Goal: Information Seeking & Learning: Learn about a topic

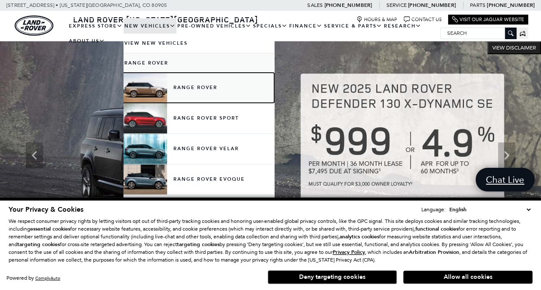
click at [147, 87] on link "Range Rover" at bounding box center [199, 88] width 151 height 30
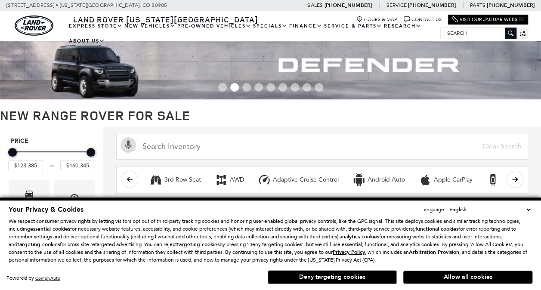
click at [528, 209] on select "English Spanish / Español English / United Kingdom Korean / 한국어 Vietnamese / Ti…" at bounding box center [489, 209] width 85 height 9
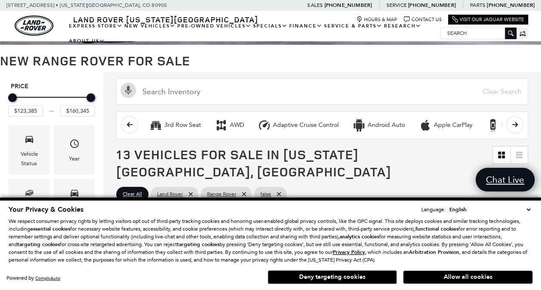
scroll to position [70, 0]
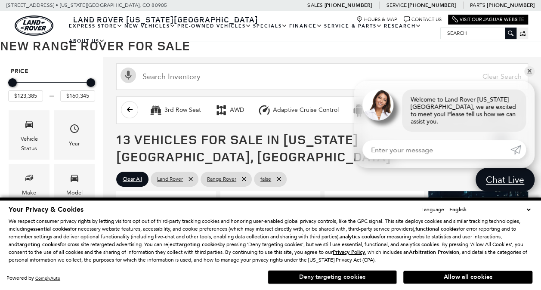
click at [336, 277] on button "Deny targeting cookies" at bounding box center [332, 277] width 129 height 14
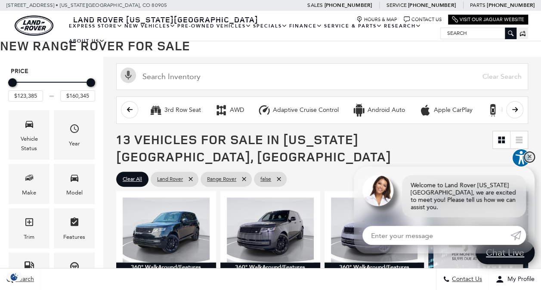
click at [529, 162] on link "✕" at bounding box center [529, 157] width 10 height 10
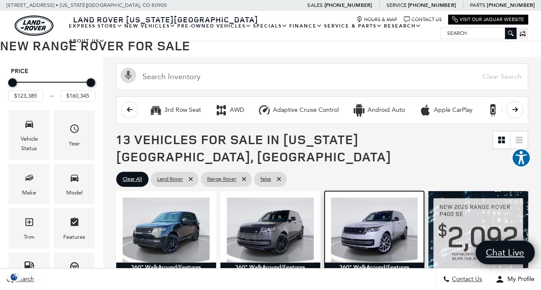
click at [375, 222] on img at bounding box center [374, 230] width 87 height 65
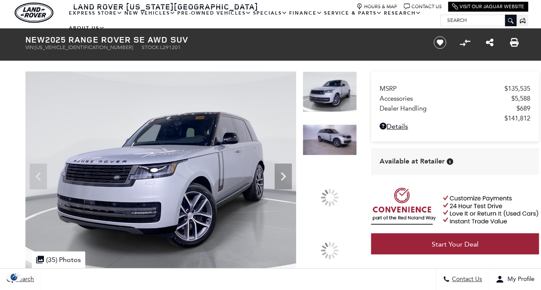
scroll to position [43, 0]
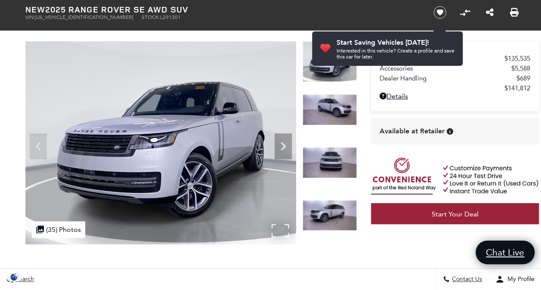
click at [159, 165] on img at bounding box center [160, 142] width 271 height 203
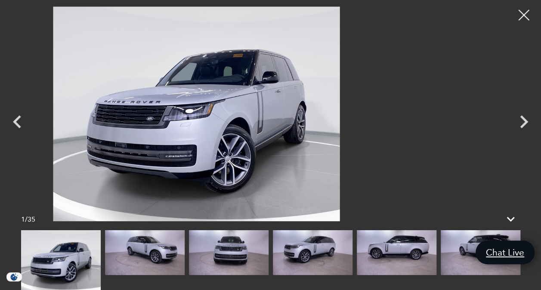
click at [220, 142] on img at bounding box center [196, 113] width 455 height 215
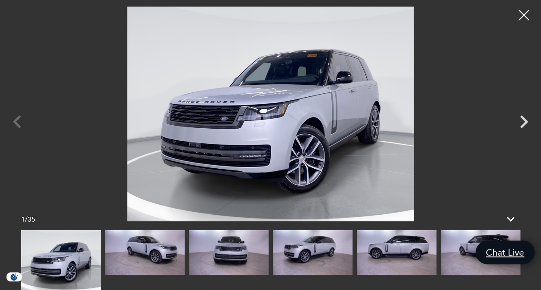
click at [47, 269] on img at bounding box center [61, 260] width 80 height 60
click at [521, 124] on icon "Next" at bounding box center [524, 122] width 26 height 26
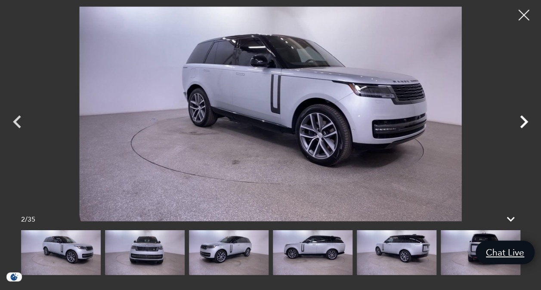
click at [521, 124] on icon "Next" at bounding box center [524, 122] width 26 height 26
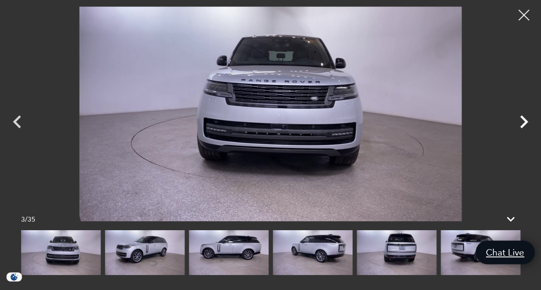
click at [521, 124] on icon "Next" at bounding box center [524, 122] width 26 height 26
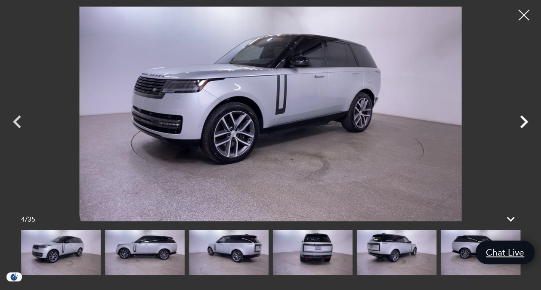
click at [521, 124] on icon "Next" at bounding box center [524, 122] width 26 height 26
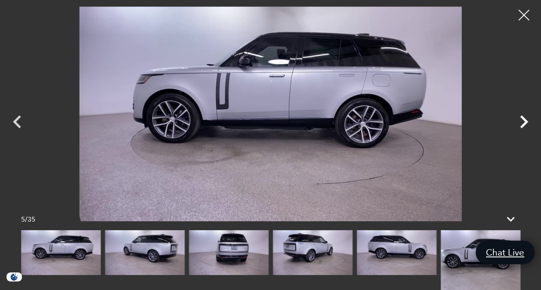
click at [521, 124] on icon "Next" at bounding box center [524, 122] width 26 height 26
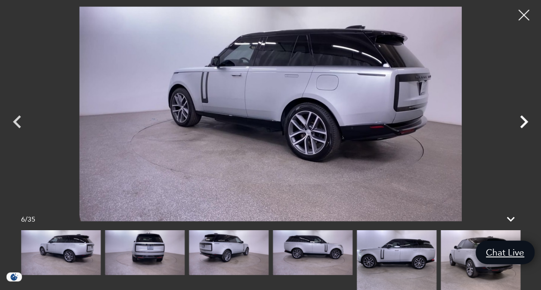
click at [521, 124] on icon "Next" at bounding box center [524, 122] width 26 height 26
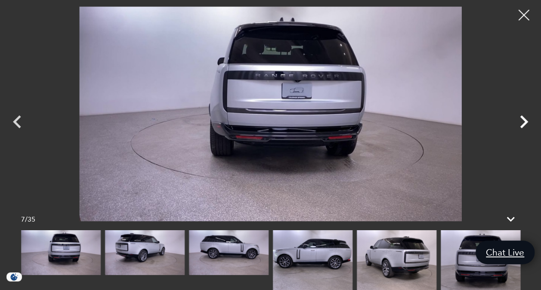
click at [521, 124] on icon "Next" at bounding box center [524, 122] width 26 height 26
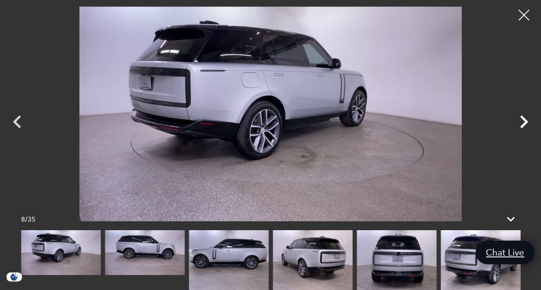
click at [521, 124] on icon "Next" at bounding box center [524, 122] width 26 height 26
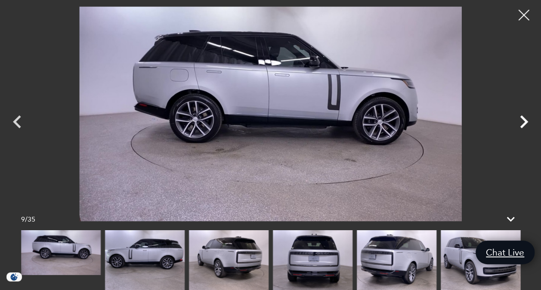
click at [521, 124] on icon "Next" at bounding box center [524, 122] width 26 height 26
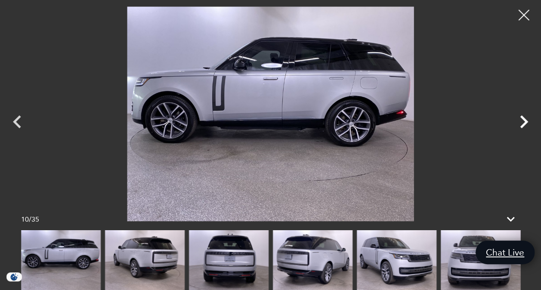
click at [521, 124] on icon "Next" at bounding box center [524, 122] width 26 height 26
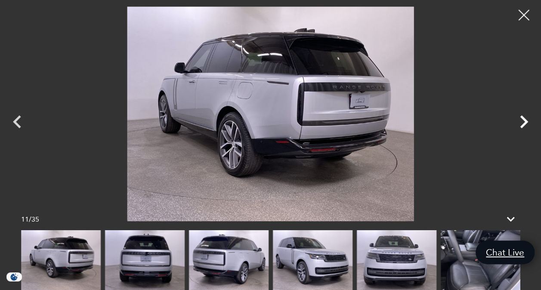
click at [521, 124] on icon "Next" at bounding box center [524, 122] width 26 height 26
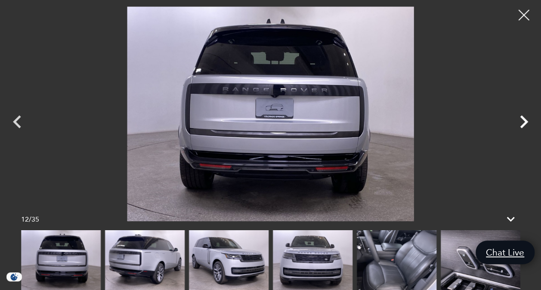
click at [521, 124] on icon "Next" at bounding box center [524, 122] width 26 height 26
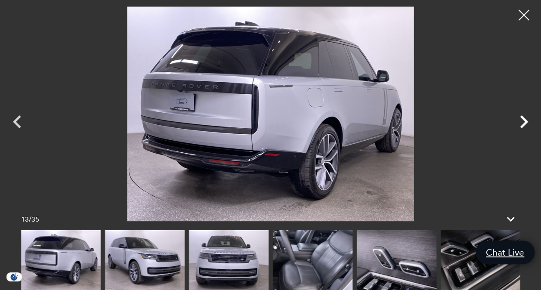
click at [521, 124] on icon "Next" at bounding box center [524, 122] width 26 height 26
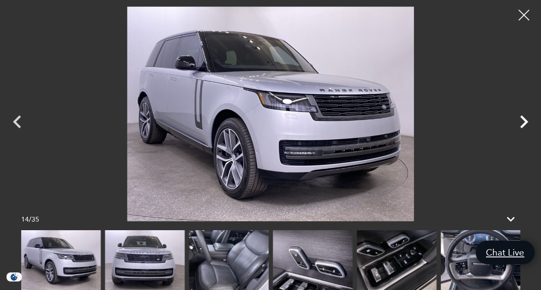
click at [521, 124] on icon "Next" at bounding box center [524, 122] width 26 height 26
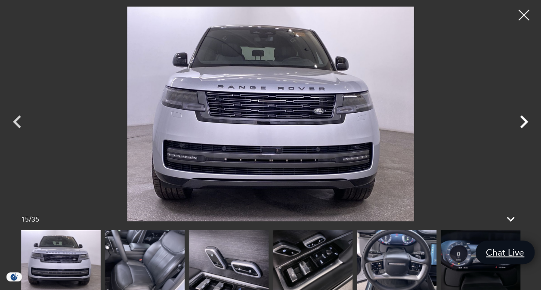
click at [521, 124] on icon "Next" at bounding box center [524, 122] width 26 height 26
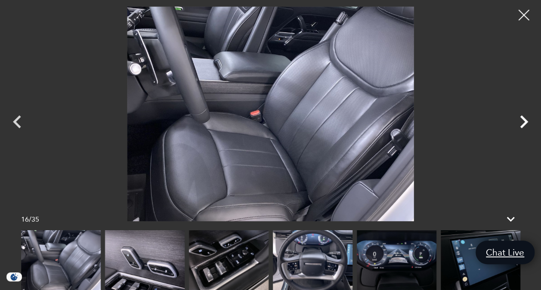
click at [524, 123] on icon "Next" at bounding box center [524, 121] width 8 height 13
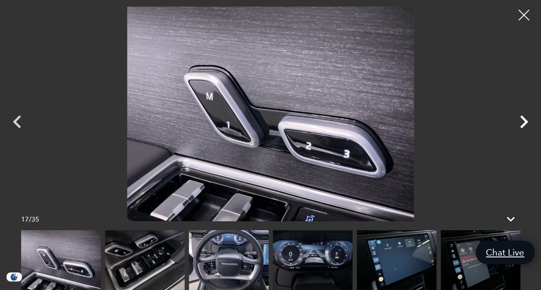
click at [524, 123] on icon "Next" at bounding box center [524, 121] width 8 height 13
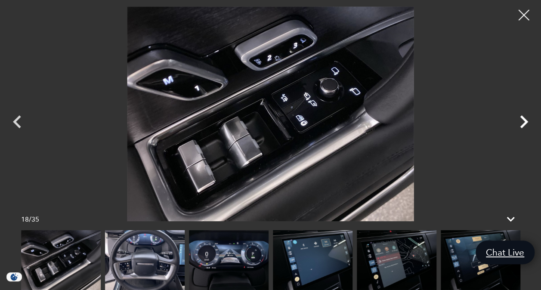
click at [524, 123] on icon "Next" at bounding box center [524, 121] width 8 height 13
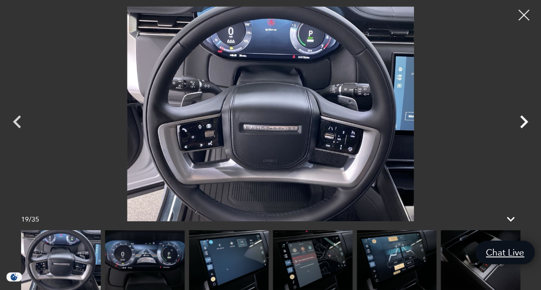
click at [524, 123] on icon "Next" at bounding box center [524, 121] width 8 height 13
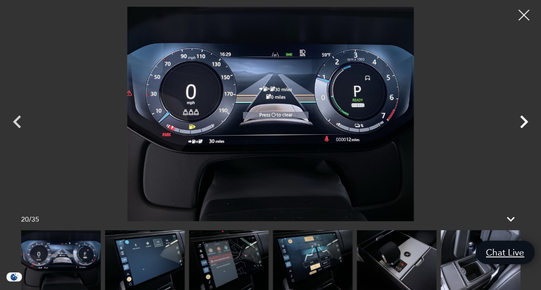
click at [524, 123] on icon "Next" at bounding box center [524, 121] width 8 height 13
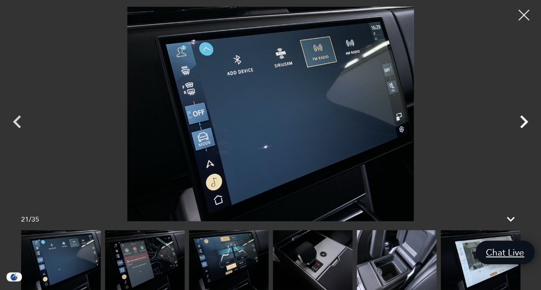
click at [524, 123] on icon "Next" at bounding box center [524, 121] width 8 height 13
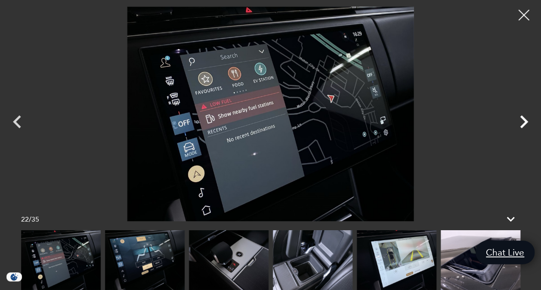
click at [524, 123] on icon "Next" at bounding box center [524, 121] width 8 height 13
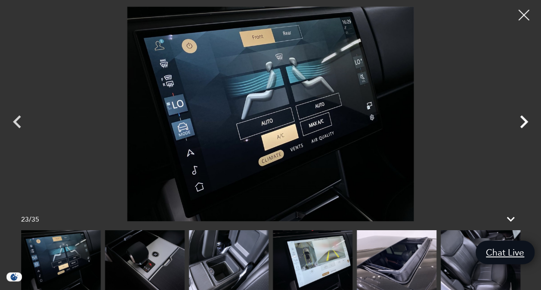
click at [524, 123] on icon "Next" at bounding box center [524, 121] width 8 height 13
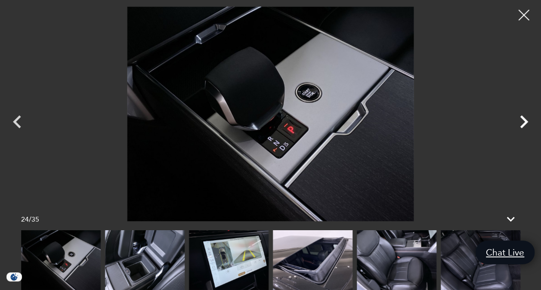
click at [524, 123] on icon "Next" at bounding box center [524, 121] width 8 height 13
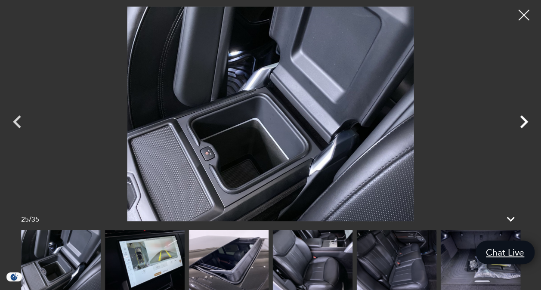
click at [524, 123] on icon "Next" at bounding box center [524, 121] width 8 height 13
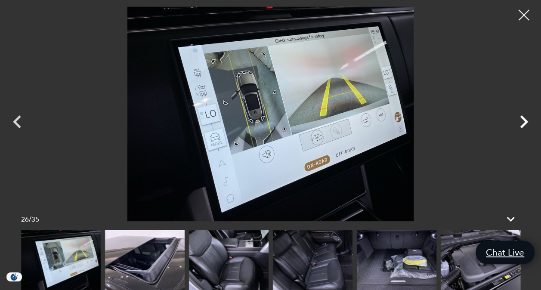
click at [524, 123] on icon "Next" at bounding box center [524, 121] width 8 height 13
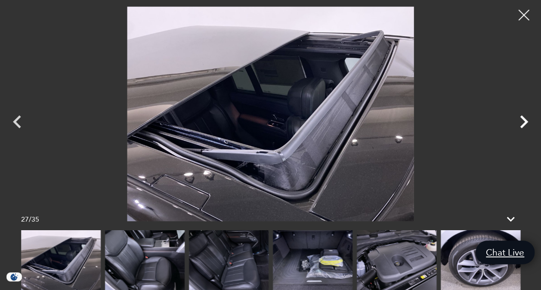
click at [524, 123] on icon "Next" at bounding box center [524, 121] width 8 height 13
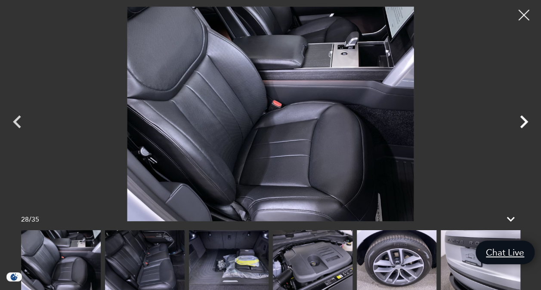
click at [524, 123] on icon "Next" at bounding box center [524, 121] width 8 height 13
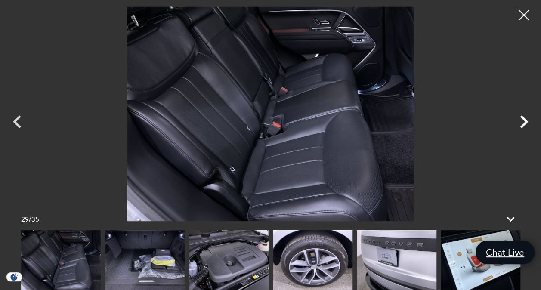
click at [524, 123] on icon "Next" at bounding box center [524, 121] width 8 height 13
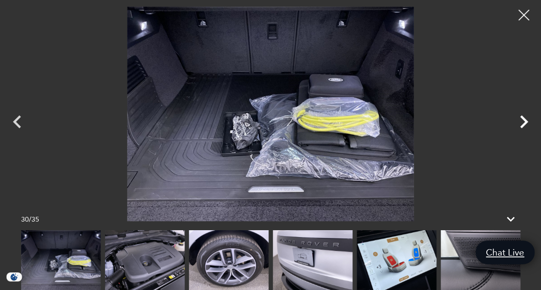
click at [524, 123] on icon "Next" at bounding box center [524, 121] width 8 height 13
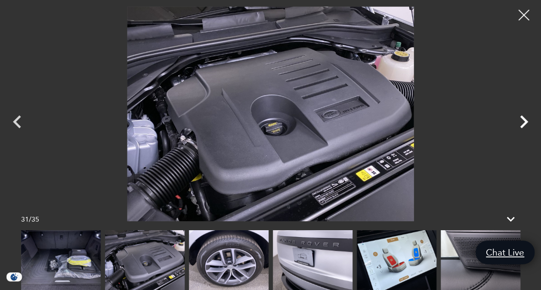
click at [524, 123] on icon "Next" at bounding box center [524, 121] width 8 height 13
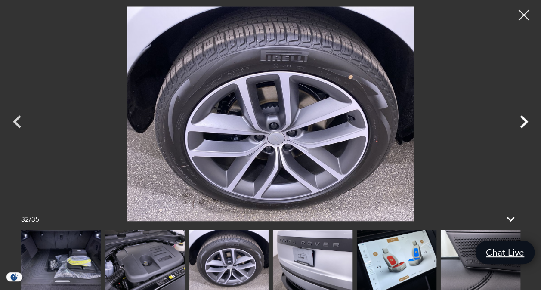
click at [524, 123] on icon "Next" at bounding box center [524, 121] width 8 height 13
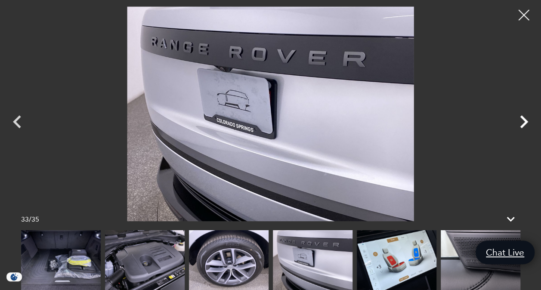
click at [524, 123] on icon "Next" at bounding box center [524, 121] width 8 height 13
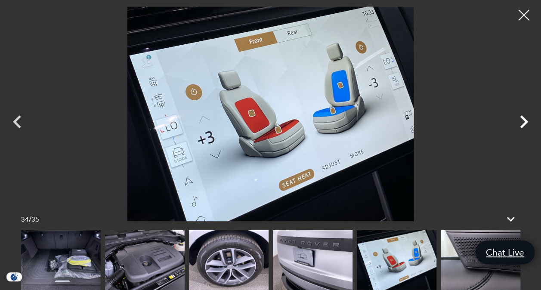
click at [524, 123] on icon "Next" at bounding box center [524, 121] width 8 height 13
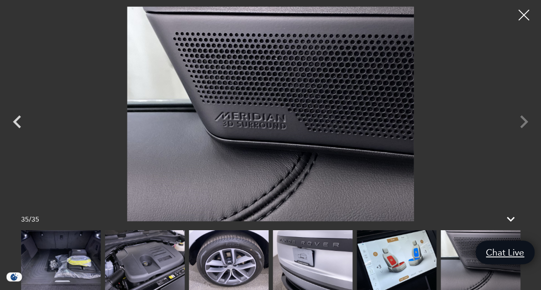
click at [524, 123] on div at bounding box center [270, 113] width 541 height 215
click at [18, 120] on icon "Previous" at bounding box center [17, 122] width 26 height 26
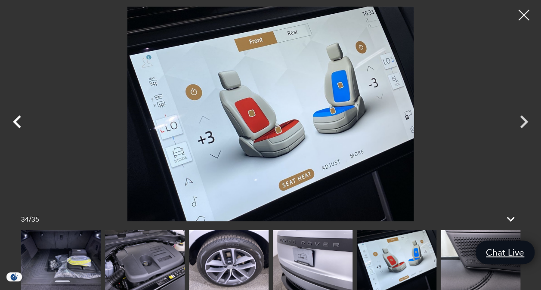
click at [18, 120] on icon "Previous" at bounding box center [17, 122] width 26 height 26
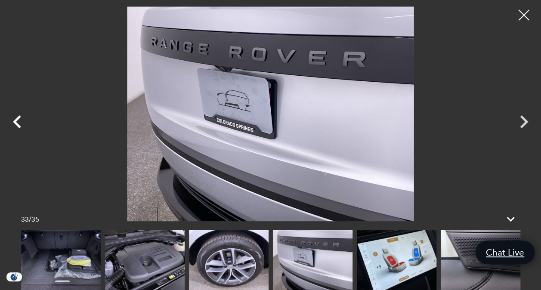
click at [18, 120] on icon "Previous" at bounding box center [17, 122] width 26 height 26
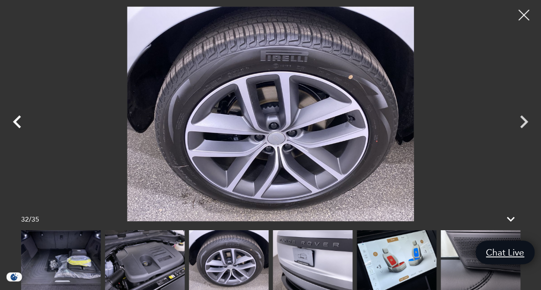
click at [18, 120] on icon "Previous" at bounding box center [17, 122] width 26 height 26
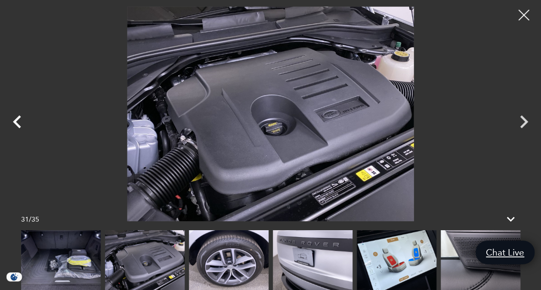
click at [18, 120] on icon "Previous" at bounding box center [17, 122] width 26 height 26
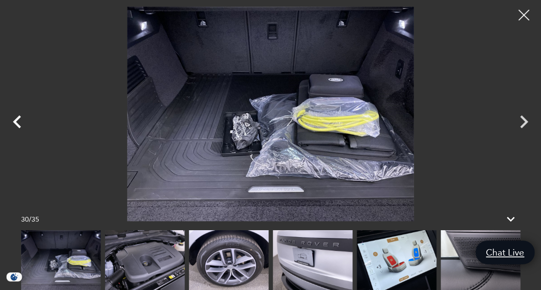
click at [18, 120] on icon "Previous" at bounding box center [17, 122] width 26 height 26
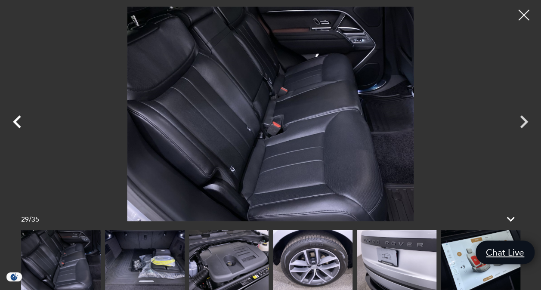
click at [18, 120] on icon "Previous" at bounding box center [17, 122] width 26 height 26
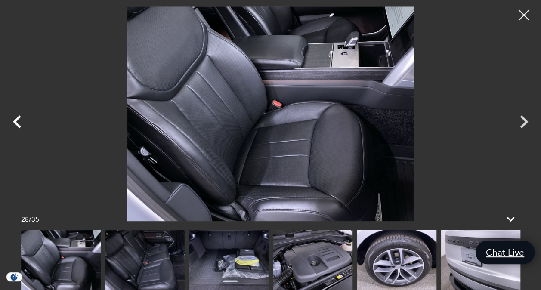
click at [18, 120] on icon "Previous" at bounding box center [17, 122] width 26 height 26
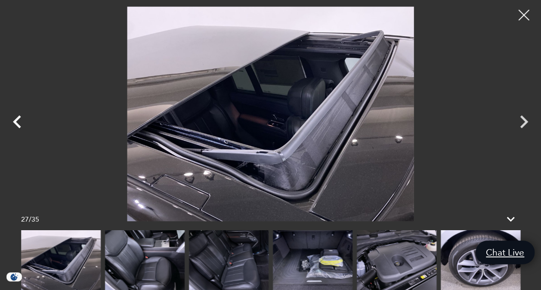
click at [18, 120] on icon "Previous" at bounding box center [17, 122] width 26 height 26
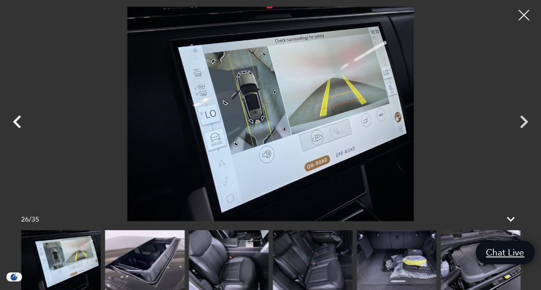
click at [18, 120] on icon "Previous" at bounding box center [17, 122] width 26 height 26
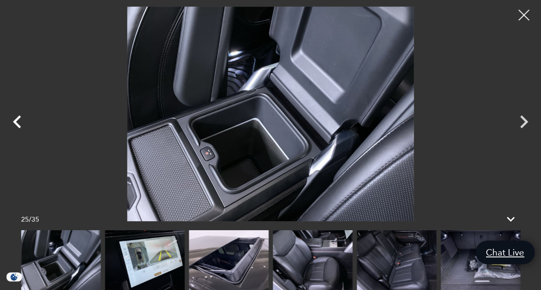
click at [18, 120] on icon "Previous" at bounding box center [17, 122] width 26 height 26
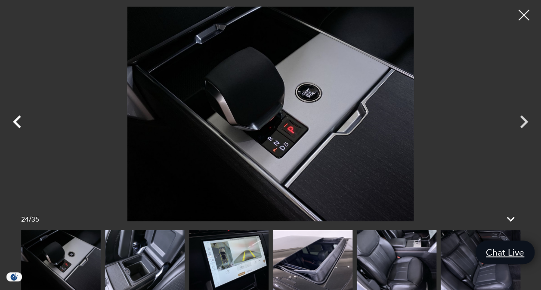
click at [18, 120] on icon "Previous" at bounding box center [17, 122] width 26 height 26
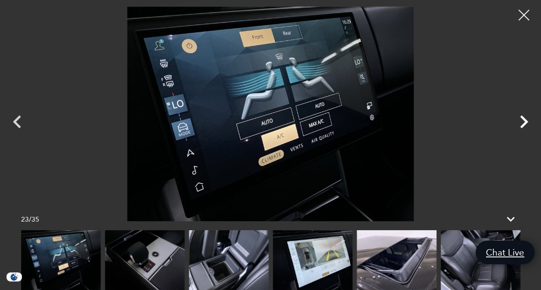
click at [523, 121] on icon "Next" at bounding box center [524, 122] width 26 height 26
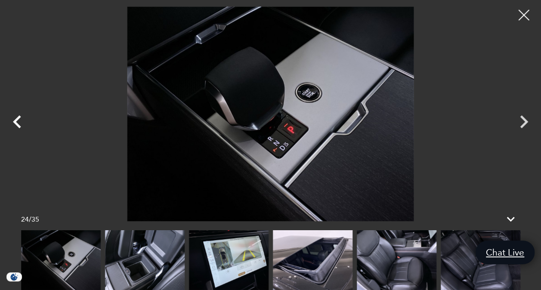
click at [15, 121] on icon "Previous" at bounding box center [17, 121] width 8 height 13
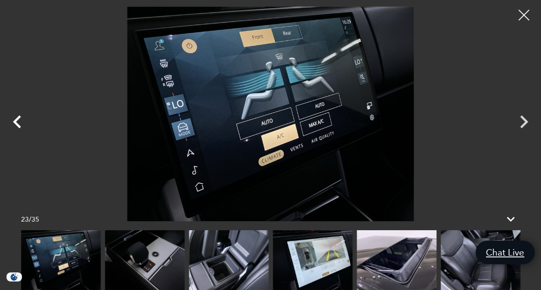
click at [15, 121] on icon "Previous" at bounding box center [17, 121] width 8 height 13
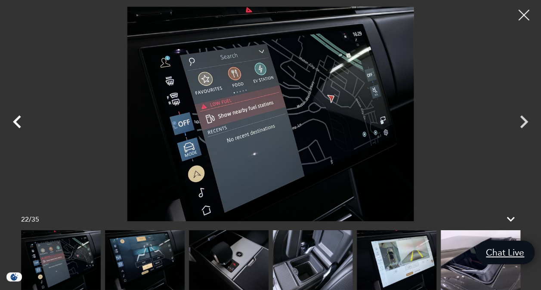
click at [15, 121] on icon "Previous" at bounding box center [17, 121] width 8 height 13
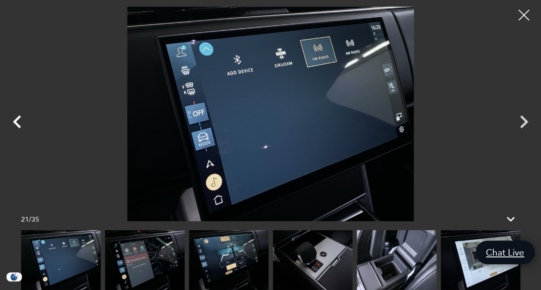
click at [15, 121] on icon "Previous" at bounding box center [17, 121] width 8 height 13
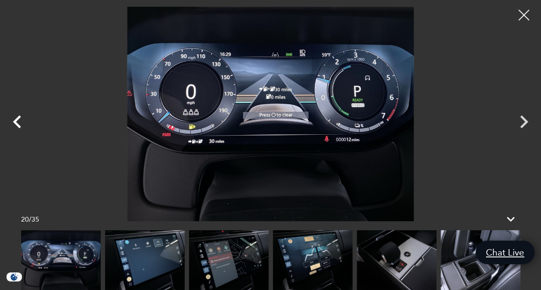
click at [15, 121] on icon "Previous" at bounding box center [17, 121] width 8 height 13
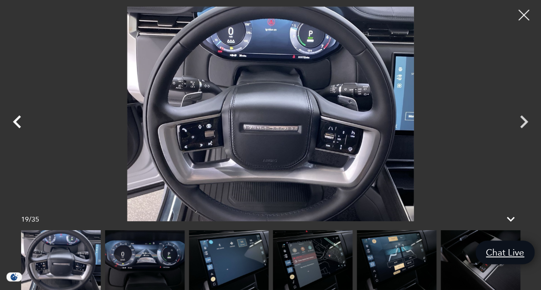
click at [15, 121] on icon "Previous" at bounding box center [17, 121] width 8 height 13
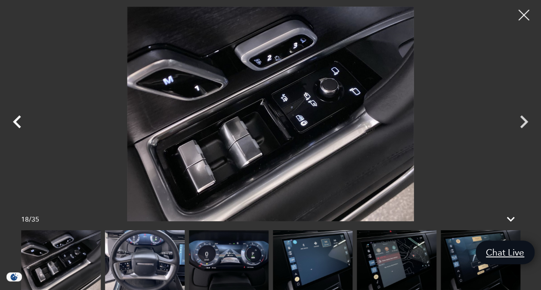
click at [15, 121] on icon "Previous" at bounding box center [17, 121] width 8 height 13
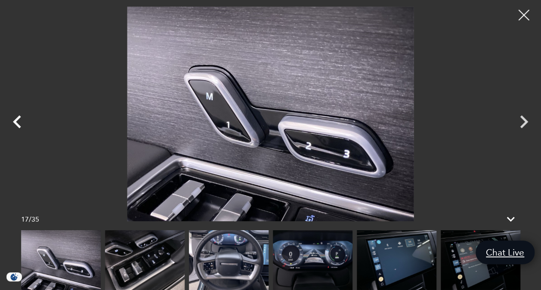
click at [15, 121] on icon "Previous" at bounding box center [17, 121] width 8 height 13
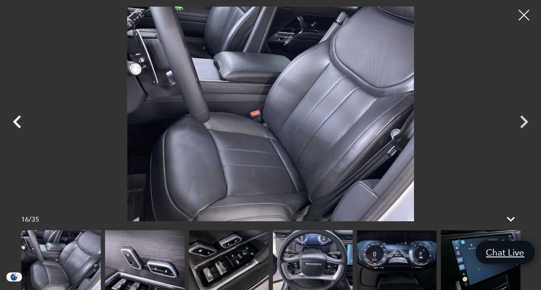
click at [15, 121] on icon "Previous" at bounding box center [17, 121] width 8 height 13
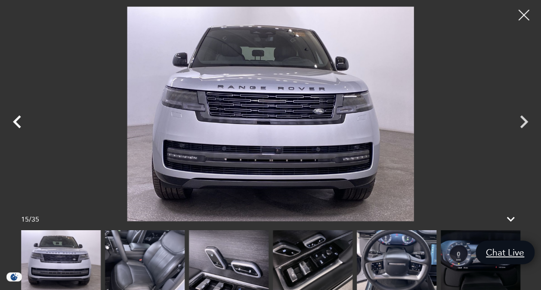
click at [15, 121] on icon "Previous" at bounding box center [17, 121] width 8 height 13
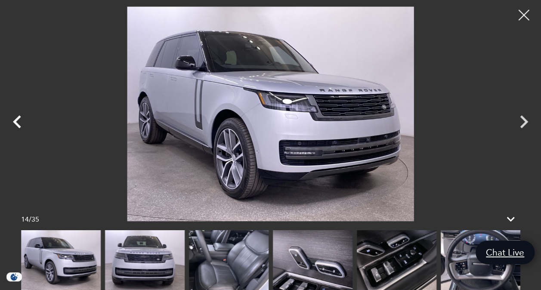
click at [15, 121] on icon "Previous" at bounding box center [17, 121] width 8 height 13
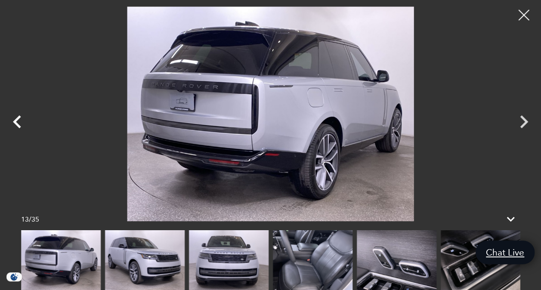
click at [15, 121] on icon "Previous" at bounding box center [17, 121] width 8 height 13
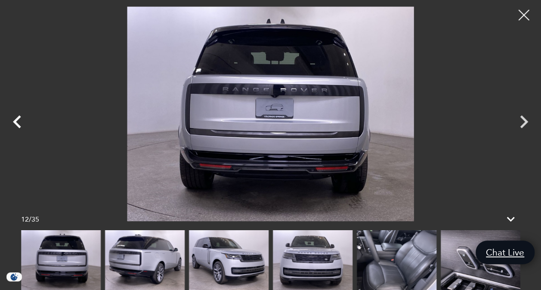
click at [15, 121] on icon "Previous" at bounding box center [17, 121] width 8 height 13
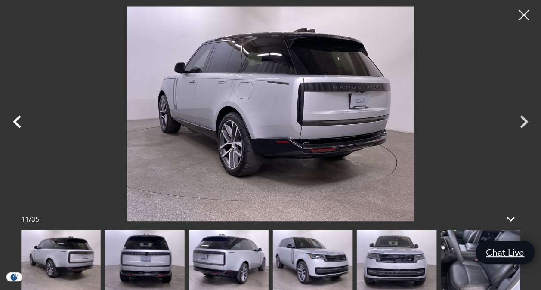
click at [15, 121] on icon "Previous" at bounding box center [17, 121] width 8 height 13
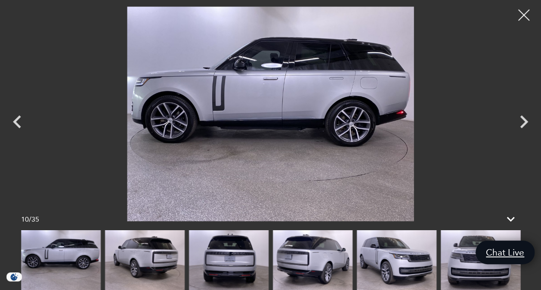
click at [522, 16] on div at bounding box center [524, 15] width 23 height 23
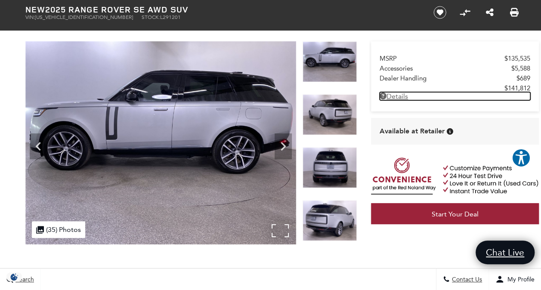
click at [393, 98] on link "Details New 2025 Range Rover SE AWD SUV" at bounding box center [455, 96] width 151 height 8
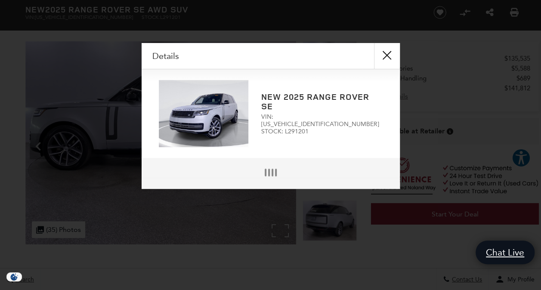
scroll to position [45, 0]
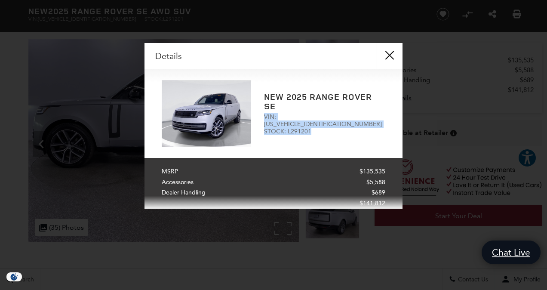
drag, startPoint x: 403, startPoint y: 105, endPoint x: 403, endPoint y: 137, distance: 31.4
click at [403, 137] on div "Details Form Opened Details New 2025 Range Rover SE VIN: SALKP9F43SA291201 STOC…" at bounding box center [273, 126] width 547 height 166
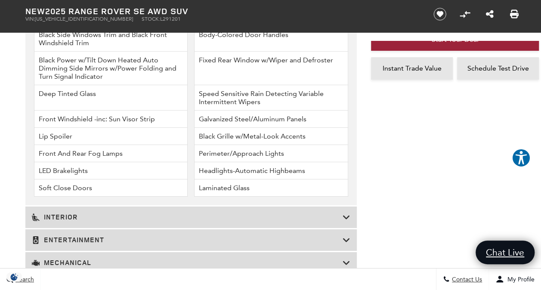
scroll to position [1444, 0]
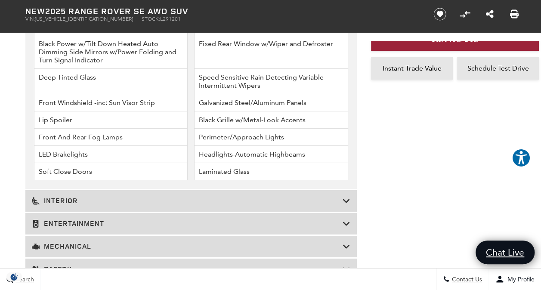
click at [345, 203] on icon at bounding box center [347, 201] width 8 height 9
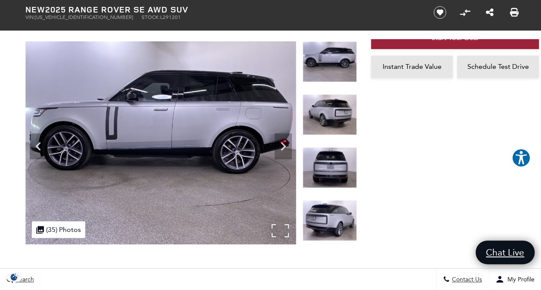
scroll to position [33, 0]
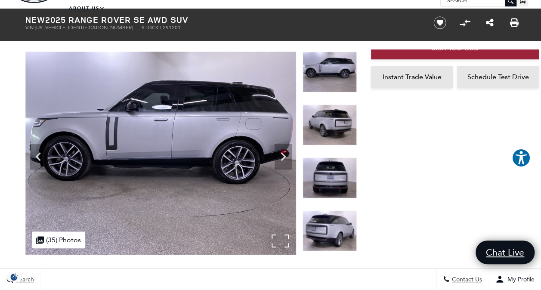
click at [281, 238] on img at bounding box center [160, 153] width 271 height 203
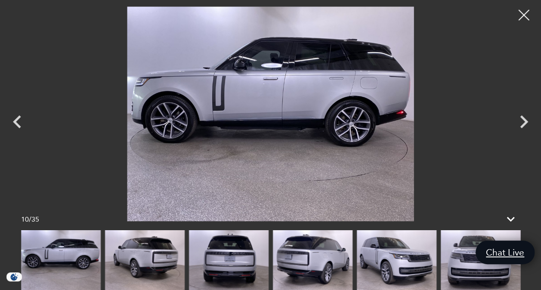
click at [136, 265] on img at bounding box center [145, 260] width 80 height 60
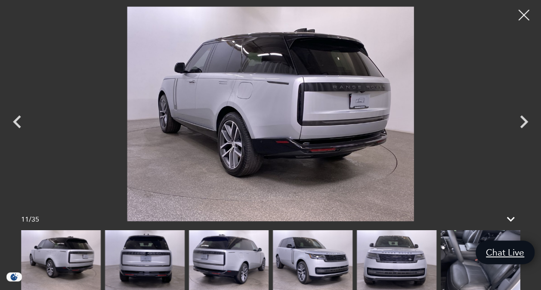
click at [148, 254] on img at bounding box center [145, 260] width 80 height 60
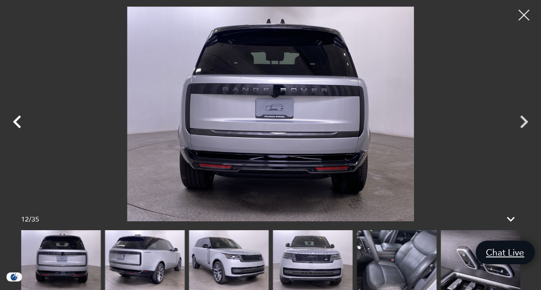
click at [18, 122] on icon "Previous" at bounding box center [17, 122] width 26 height 26
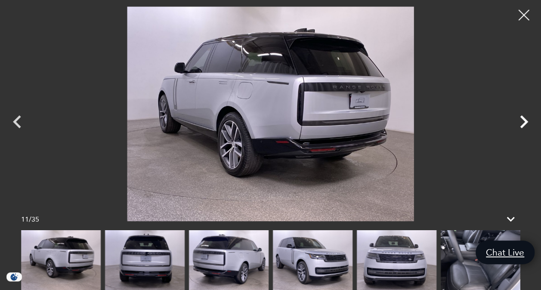
click at [524, 119] on icon "Next" at bounding box center [524, 121] width 8 height 13
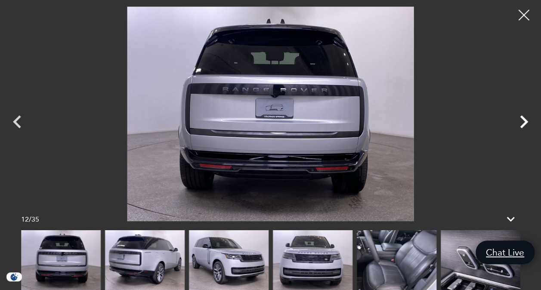
click at [524, 119] on icon "Next" at bounding box center [524, 121] width 8 height 13
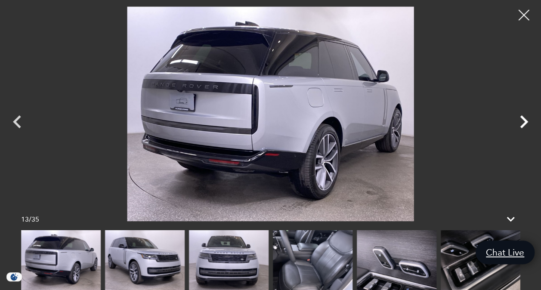
click at [524, 121] on icon "Next" at bounding box center [524, 122] width 26 height 26
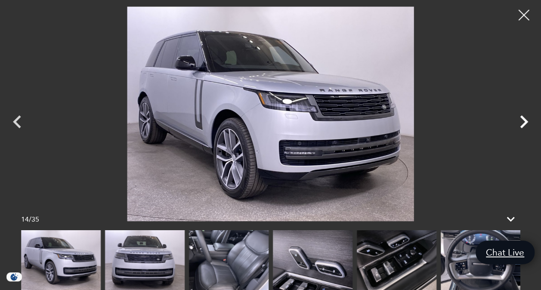
click at [524, 121] on icon "Next" at bounding box center [524, 122] width 26 height 26
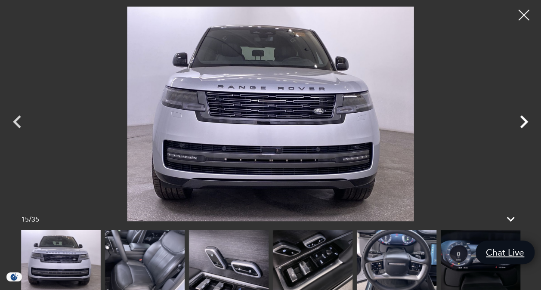
click at [524, 121] on icon "Next" at bounding box center [524, 122] width 26 height 26
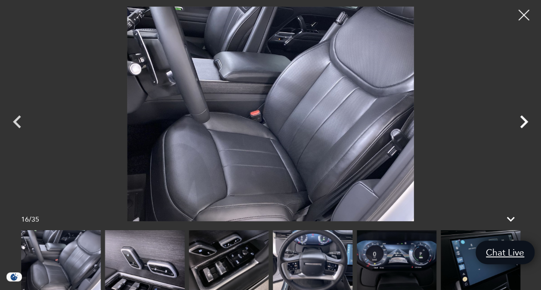
click at [524, 121] on icon "Next" at bounding box center [524, 122] width 26 height 26
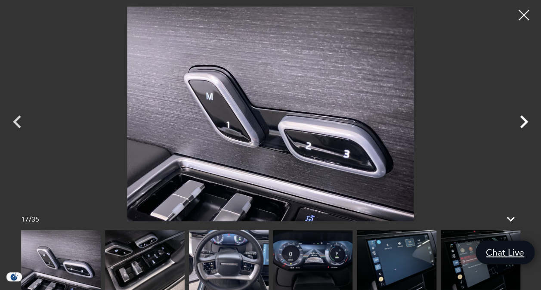
click at [524, 121] on icon "Next" at bounding box center [524, 122] width 26 height 26
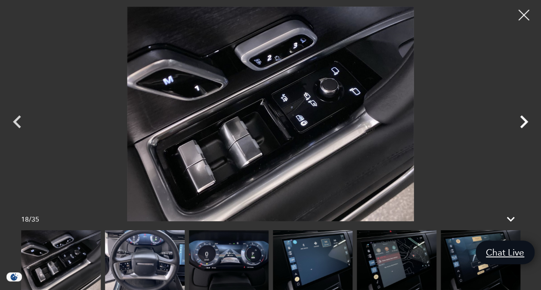
click at [524, 121] on icon "Next" at bounding box center [524, 122] width 26 height 26
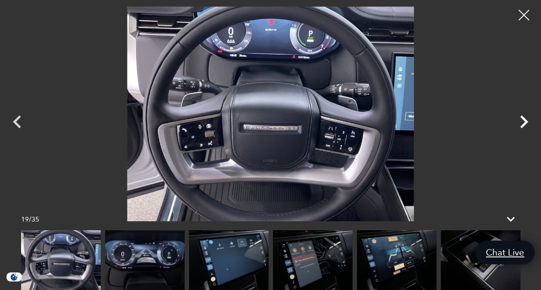
click at [524, 121] on icon "Next" at bounding box center [524, 122] width 26 height 26
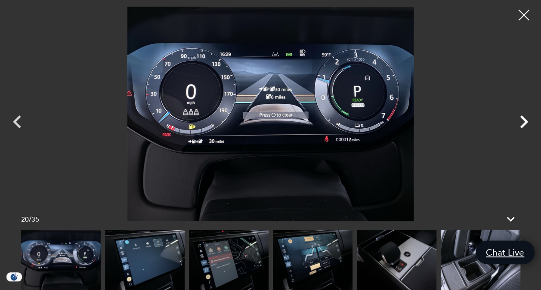
click at [524, 121] on icon "Next" at bounding box center [524, 122] width 26 height 26
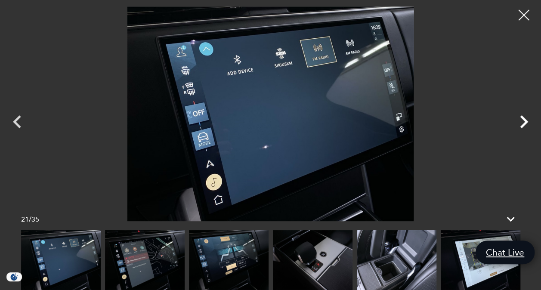
click at [524, 121] on icon "Next" at bounding box center [524, 122] width 26 height 26
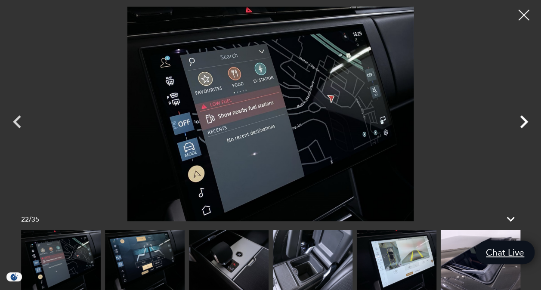
click at [524, 121] on icon "Next" at bounding box center [524, 122] width 26 height 26
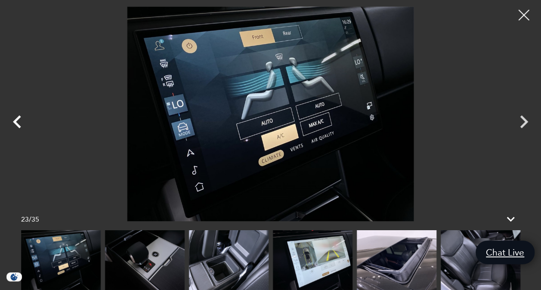
click at [18, 126] on icon "Previous" at bounding box center [17, 121] width 8 height 13
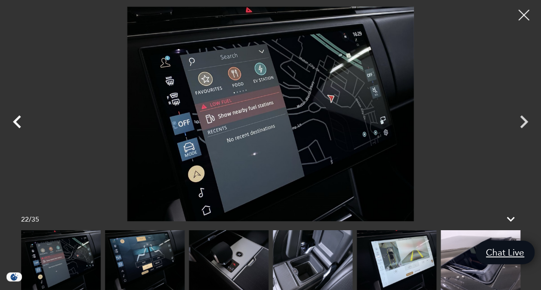
click at [18, 126] on icon "Previous" at bounding box center [17, 121] width 8 height 13
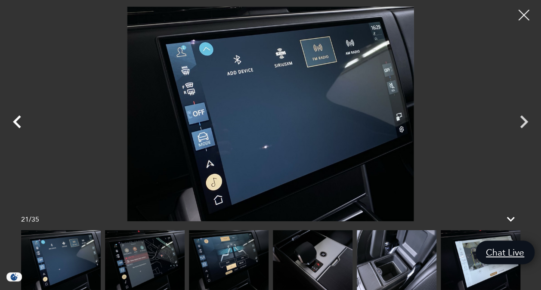
click at [18, 126] on icon "Previous" at bounding box center [17, 121] width 8 height 13
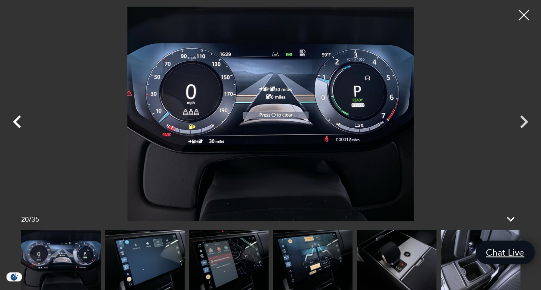
click at [18, 126] on icon "Previous" at bounding box center [17, 121] width 8 height 13
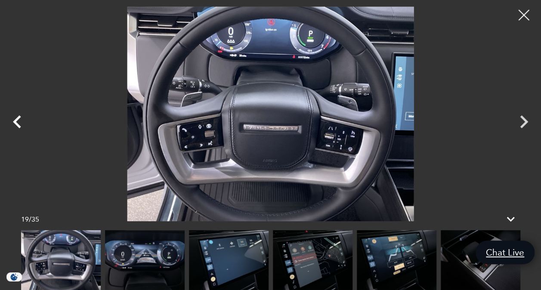
click at [18, 126] on icon "Previous" at bounding box center [17, 121] width 8 height 13
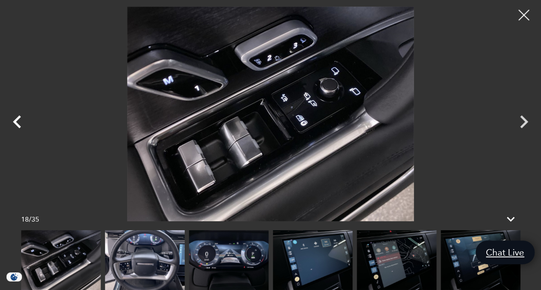
click at [18, 126] on icon "Previous" at bounding box center [17, 121] width 8 height 13
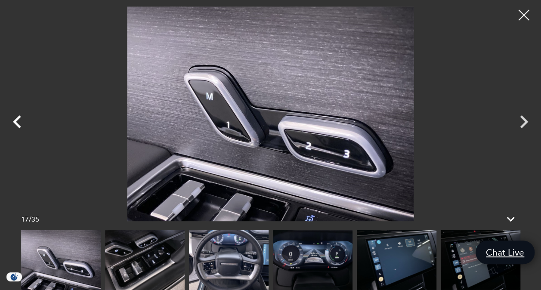
click at [18, 126] on icon "Previous" at bounding box center [17, 121] width 8 height 13
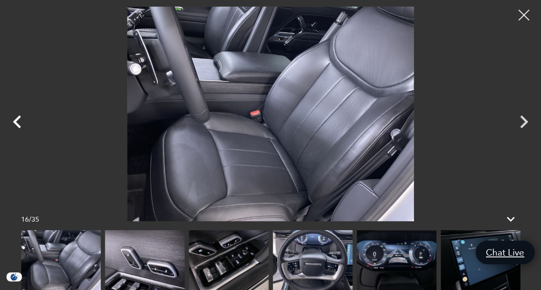
click at [18, 126] on icon "Previous" at bounding box center [17, 121] width 8 height 13
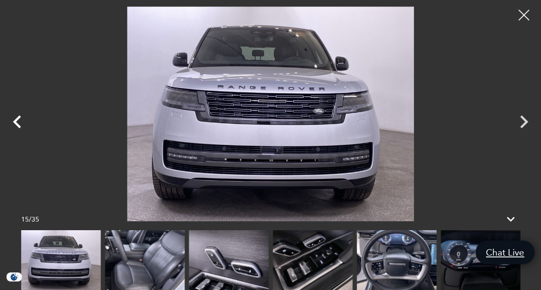
click at [18, 126] on icon "Previous" at bounding box center [17, 121] width 8 height 13
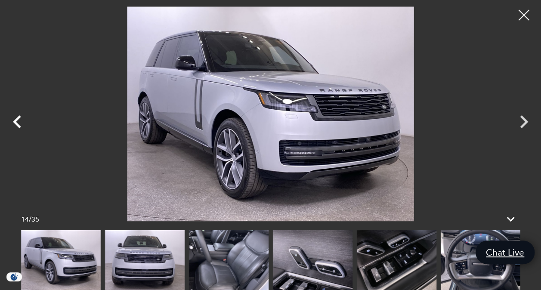
click at [18, 126] on icon "Previous" at bounding box center [17, 121] width 8 height 13
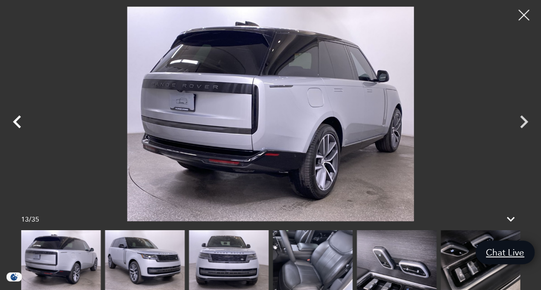
click at [18, 126] on icon "Previous" at bounding box center [17, 121] width 8 height 13
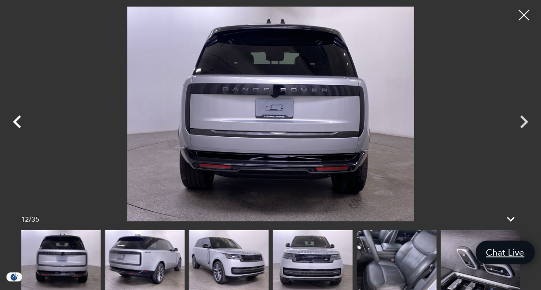
click at [18, 126] on icon "Previous" at bounding box center [17, 121] width 8 height 13
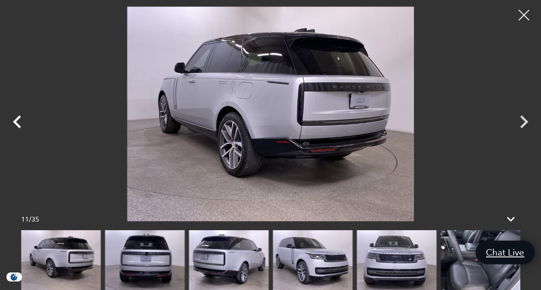
click at [18, 126] on icon "Previous" at bounding box center [17, 121] width 8 height 13
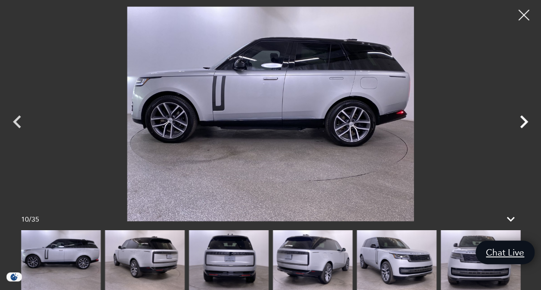
click at [522, 122] on icon "Next" at bounding box center [524, 122] width 26 height 26
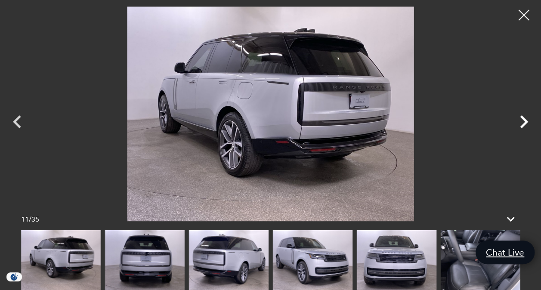
click at [522, 122] on icon "Next" at bounding box center [524, 122] width 26 height 26
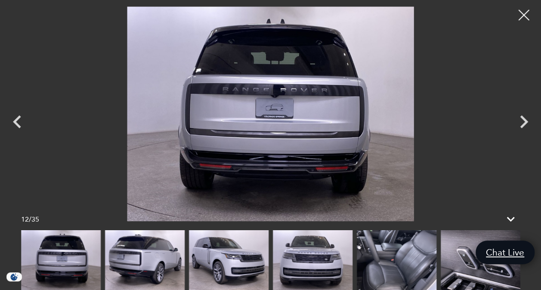
click at [138, 261] on img at bounding box center [145, 260] width 80 height 60
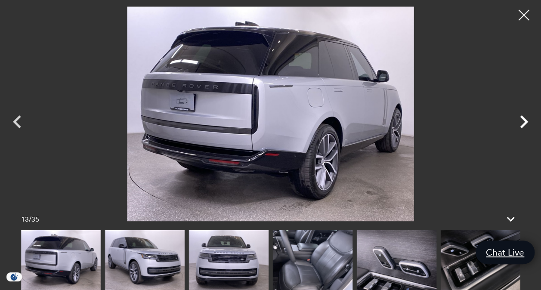
click at [519, 127] on icon "Next" at bounding box center [524, 122] width 26 height 26
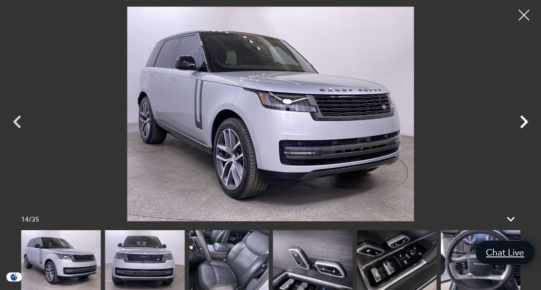
click at [519, 127] on icon "Next" at bounding box center [524, 122] width 26 height 26
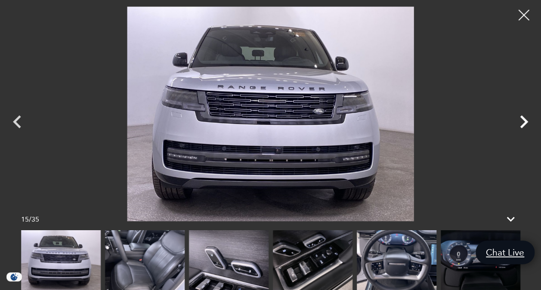
click at [519, 127] on icon "Next" at bounding box center [524, 122] width 26 height 26
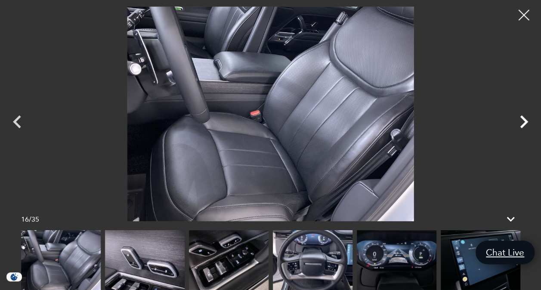
click at [519, 127] on icon "Next" at bounding box center [524, 122] width 26 height 26
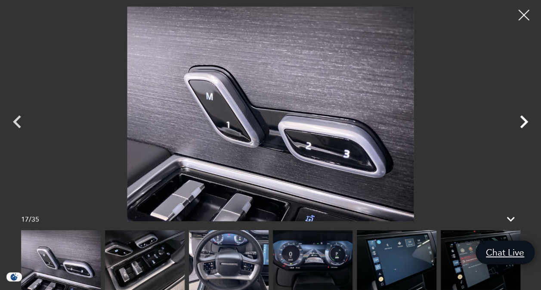
click at [519, 127] on icon "Next" at bounding box center [524, 122] width 26 height 26
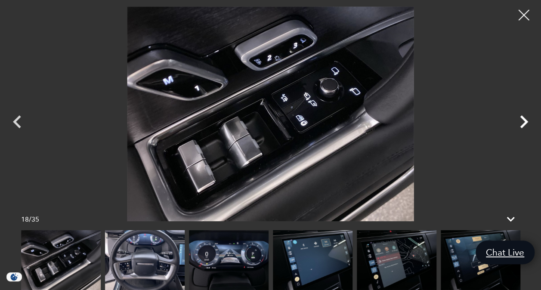
click at [519, 127] on icon "Next" at bounding box center [524, 122] width 26 height 26
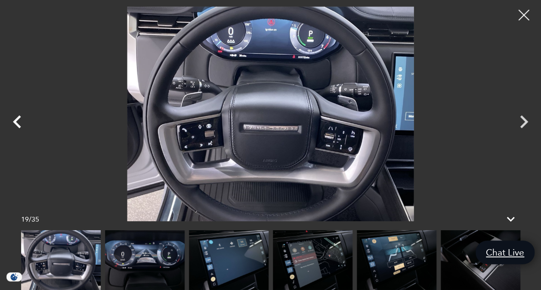
click at [16, 122] on icon "Previous" at bounding box center [17, 121] width 8 height 13
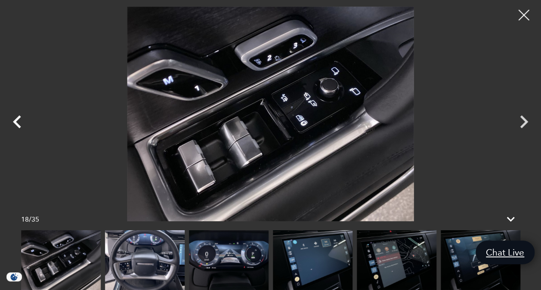
click at [16, 122] on icon "Previous" at bounding box center [17, 121] width 8 height 13
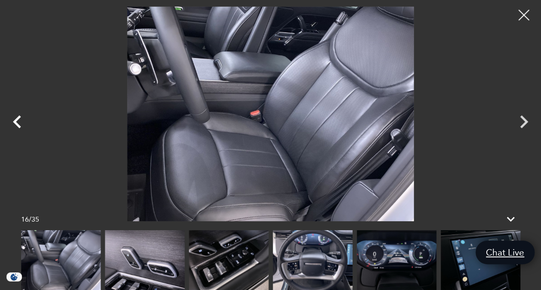
click at [16, 122] on icon "Previous" at bounding box center [17, 121] width 8 height 13
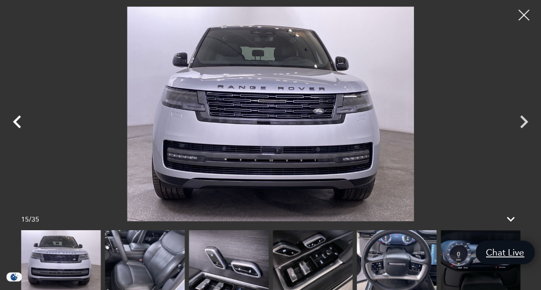
click at [16, 122] on icon "Previous" at bounding box center [17, 121] width 8 height 13
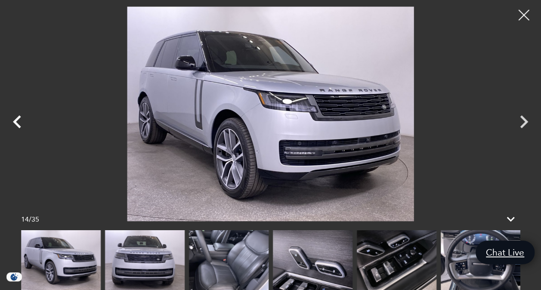
click at [16, 122] on icon "Previous" at bounding box center [17, 121] width 8 height 13
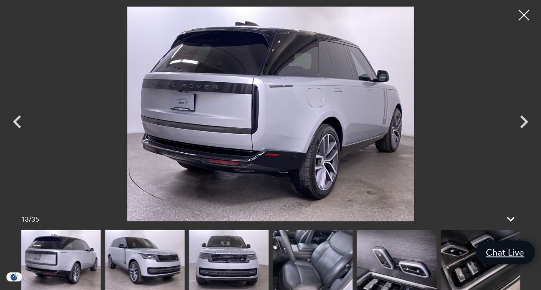
click at [126, 257] on img at bounding box center [145, 260] width 80 height 60
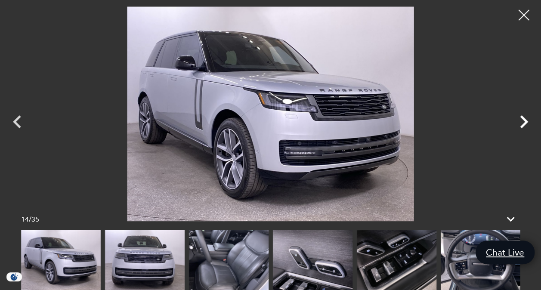
click at [522, 123] on icon "Next" at bounding box center [524, 122] width 26 height 26
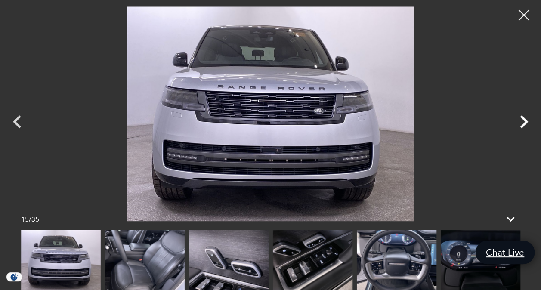
click at [522, 123] on icon "Next" at bounding box center [524, 122] width 26 height 26
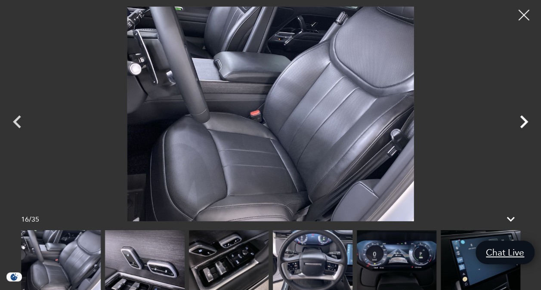
click at [522, 123] on icon "Next" at bounding box center [524, 122] width 26 height 26
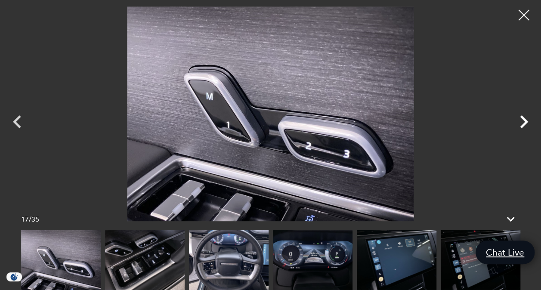
click at [522, 123] on icon "Next" at bounding box center [524, 122] width 26 height 26
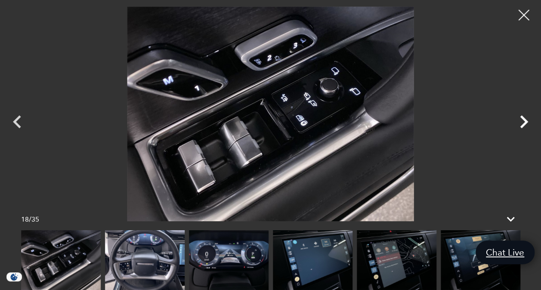
click at [522, 123] on icon "Next" at bounding box center [524, 122] width 26 height 26
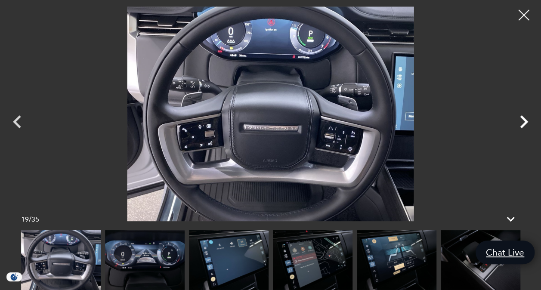
click at [522, 123] on icon "Next" at bounding box center [524, 122] width 26 height 26
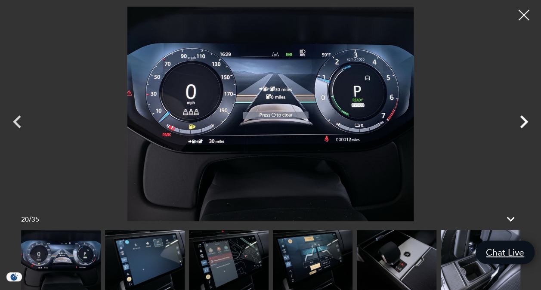
click at [522, 123] on icon "Next" at bounding box center [524, 122] width 26 height 26
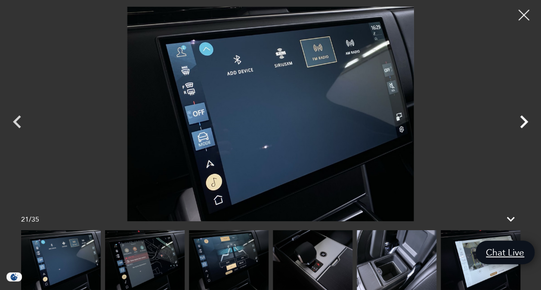
click at [522, 123] on icon "Next" at bounding box center [524, 122] width 26 height 26
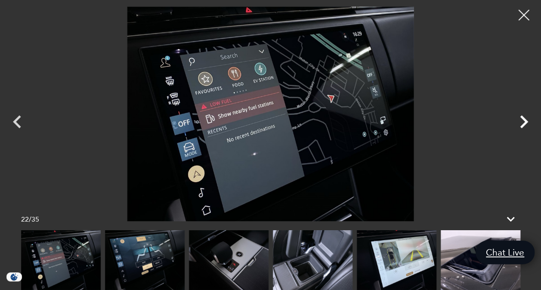
click at [522, 123] on icon "Next" at bounding box center [524, 122] width 26 height 26
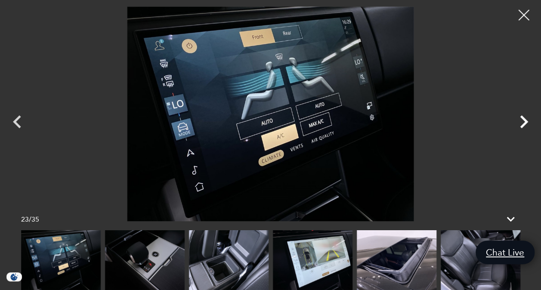
click at [522, 123] on icon "Next" at bounding box center [524, 122] width 26 height 26
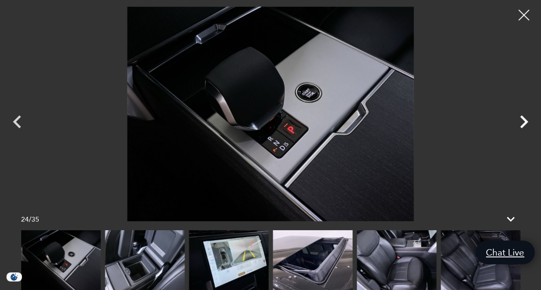
click at [522, 123] on icon "Next" at bounding box center [524, 122] width 26 height 26
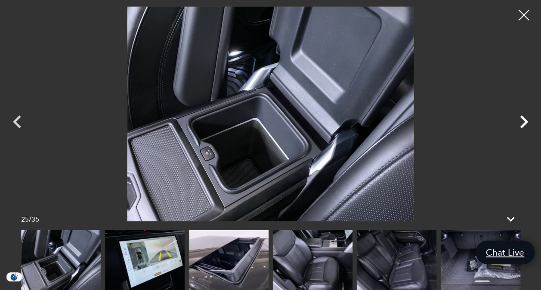
click at [522, 123] on icon "Next" at bounding box center [524, 122] width 26 height 26
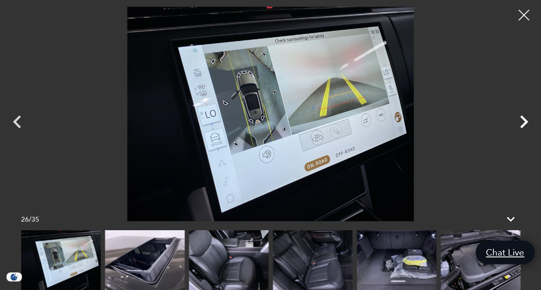
click at [522, 123] on icon "Next" at bounding box center [524, 122] width 26 height 26
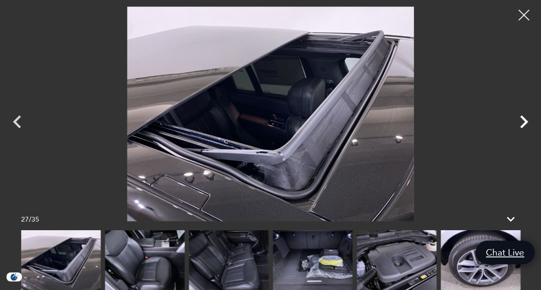
click at [522, 123] on icon "Next" at bounding box center [524, 122] width 26 height 26
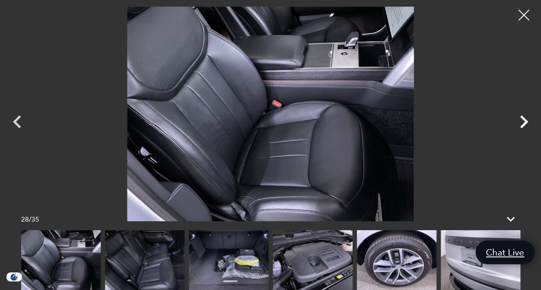
click at [522, 123] on icon "Next" at bounding box center [524, 122] width 26 height 26
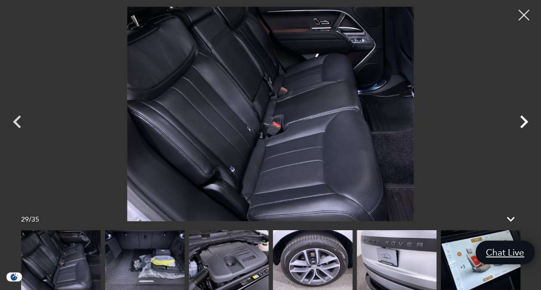
click at [522, 123] on icon "Next" at bounding box center [524, 122] width 26 height 26
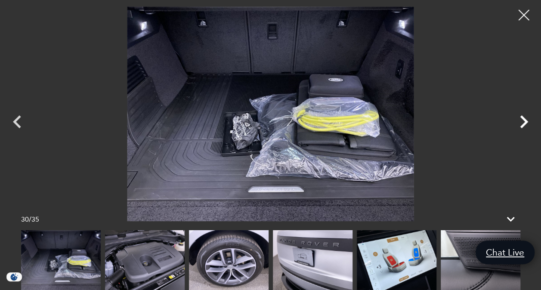
click at [522, 123] on icon "Next" at bounding box center [524, 122] width 26 height 26
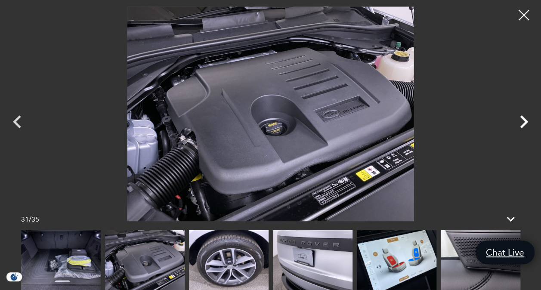
click at [522, 123] on icon "Next" at bounding box center [524, 122] width 26 height 26
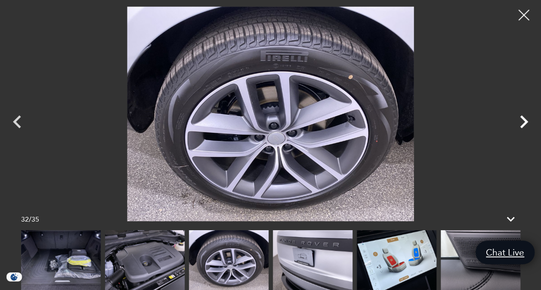
click at [522, 123] on icon "Next" at bounding box center [524, 122] width 26 height 26
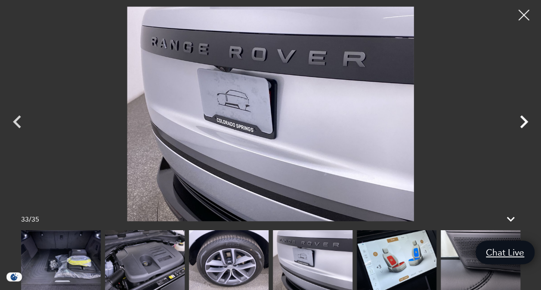
click at [522, 123] on icon "Next" at bounding box center [524, 122] width 26 height 26
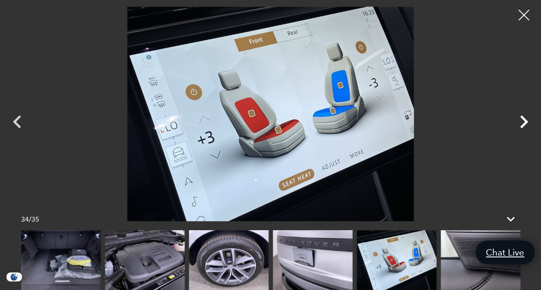
click at [522, 123] on icon "Next" at bounding box center [524, 122] width 26 height 26
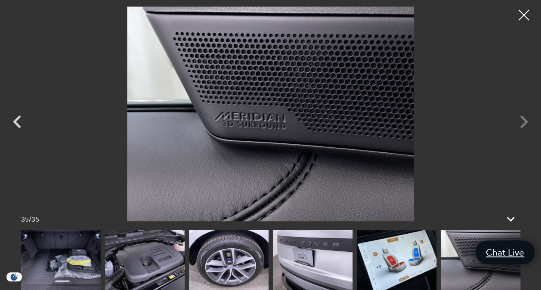
click at [522, 123] on div at bounding box center [270, 113] width 541 height 215
click at [16, 121] on icon "Previous" at bounding box center [17, 121] width 8 height 13
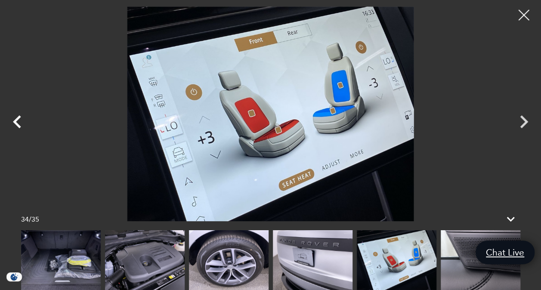
click at [16, 121] on icon "Previous" at bounding box center [17, 121] width 8 height 13
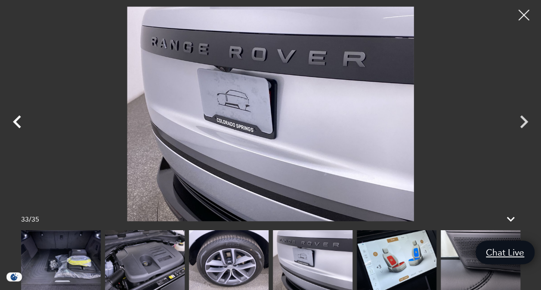
click at [16, 121] on icon "Previous" at bounding box center [17, 121] width 8 height 13
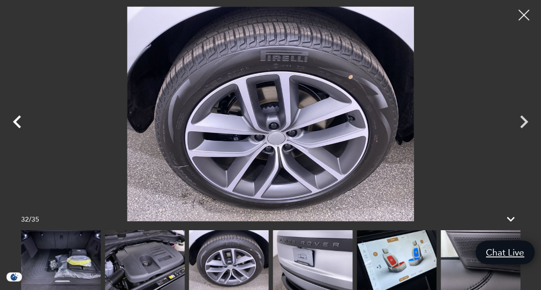
click at [16, 121] on icon "Previous" at bounding box center [17, 121] width 8 height 13
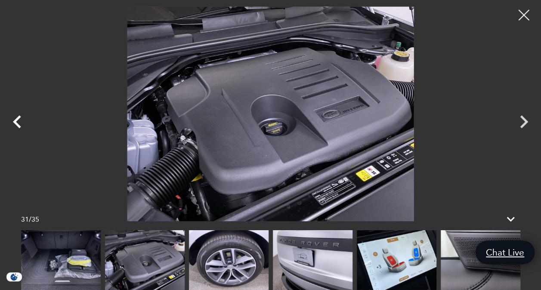
click at [16, 121] on icon "Previous" at bounding box center [17, 121] width 8 height 13
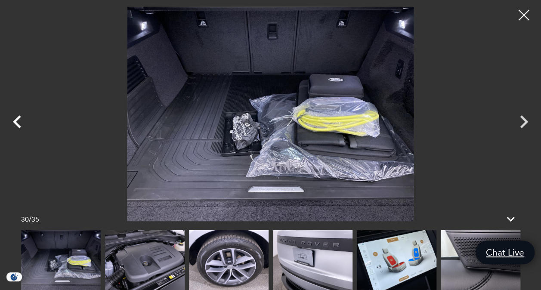
click at [16, 121] on icon "Previous" at bounding box center [17, 121] width 8 height 13
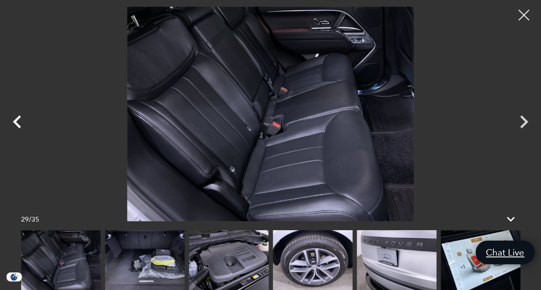
click at [16, 121] on icon "Previous" at bounding box center [17, 121] width 8 height 13
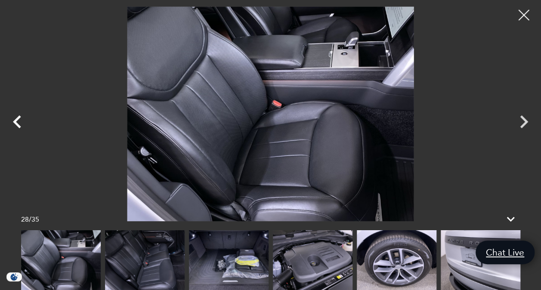
click at [16, 121] on icon "Previous" at bounding box center [17, 121] width 8 height 13
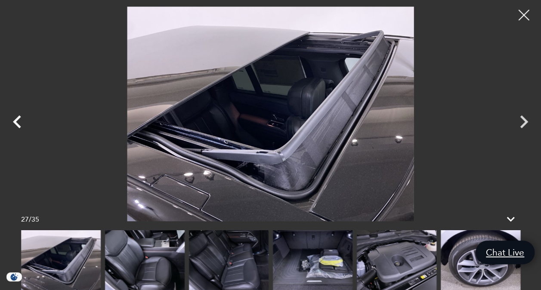
click at [16, 121] on icon "Previous" at bounding box center [17, 121] width 8 height 13
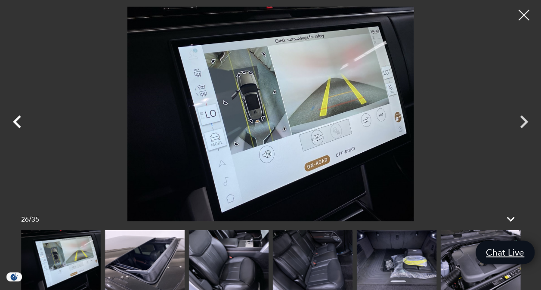
click at [16, 121] on icon "Previous" at bounding box center [17, 121] width 8 height 13
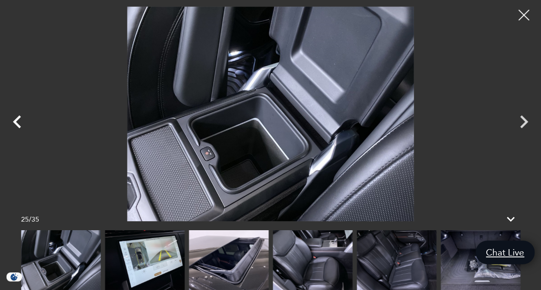
click at [16, 121] on icon "Previous" at bounding box center [17, 121] width 8 height 13
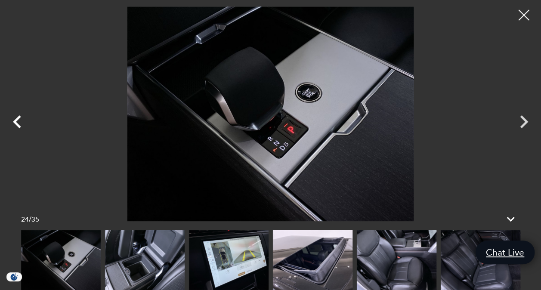
click at [16, 121] on icon "Previous" at bounding box center [17, 121] width 8 height 13
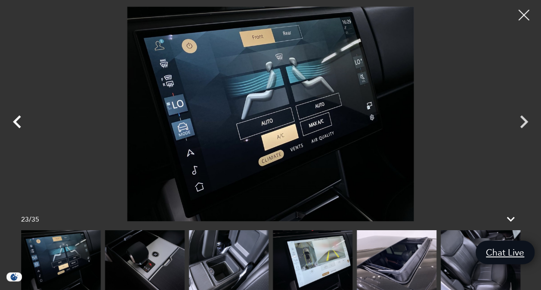
click at [16, 121] on icon "Previous" at bounding box center [17, 121] width 8 height 13
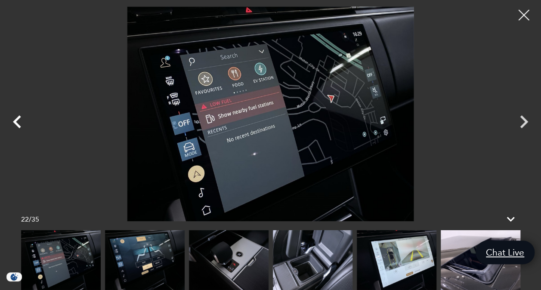
click at [16, 121] on icon "Previous" at bounding box center [17, 121] width 8 height 13
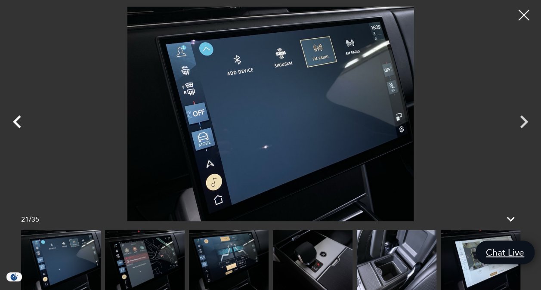
click at [16, 121] on icon "Previous" at bounding box center [17, 121] width 8 height 13
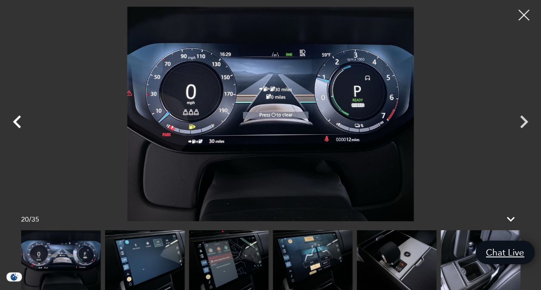
click at [16, 121] on icon "Previous" at bounding box center [17, 121] width 8 height 13
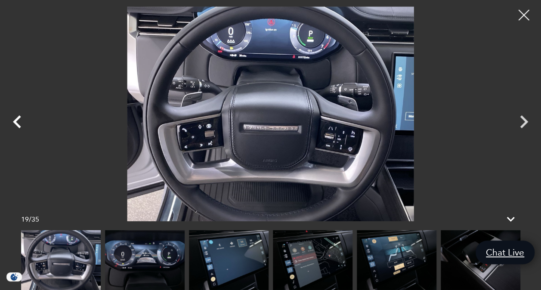
click at [16, 121] on icon "Previous" at bounding box center [17, 121] width 8 height 13
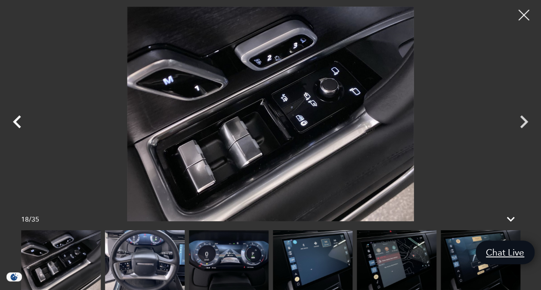
click at [16, 121] on icon "Previous" at bounding box center [17, 121] width 8 height 13
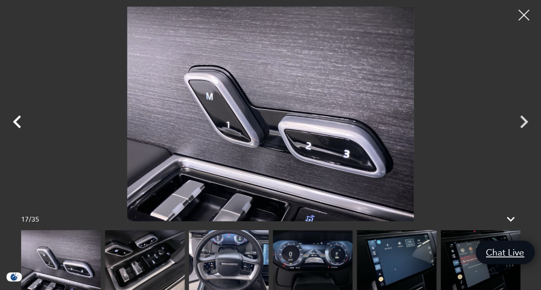
click at [16, 121] on icon "Previous" at bounding box center [17, 121] width 8 height 13
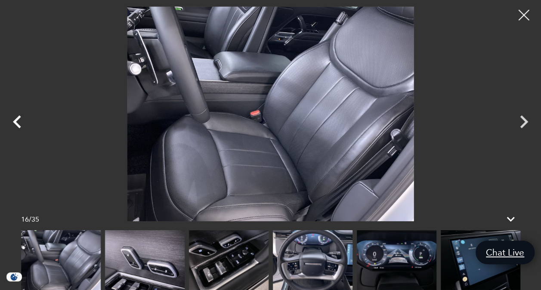
click at [16, 121] on icon "Previous" at bounding box center [17, 121] width 8 height 13
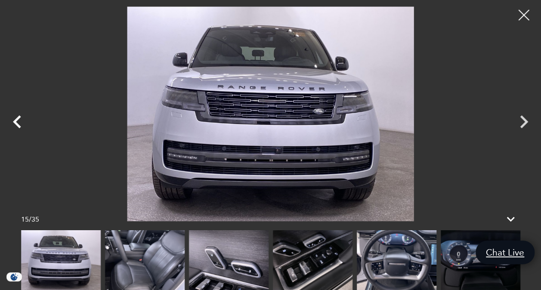
click at [16, 121] on icon "Previous" at bounding box center [17, 121] width 8 height 13
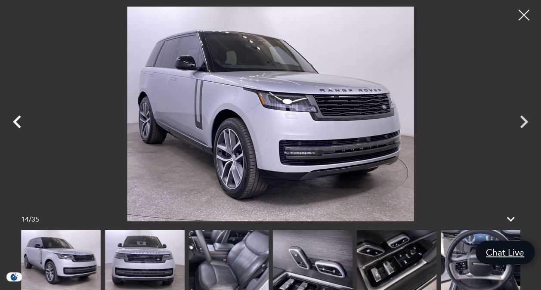
click at [16, 121] on icon "Previous" at bounding box center [17, 121] width 8 height 13
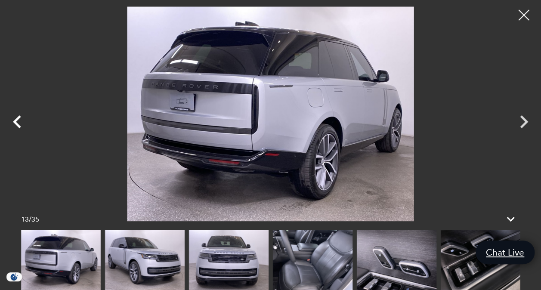
click at [16, 121] on icon "Previous" at bounding box center [17, 121] width 8 height 13
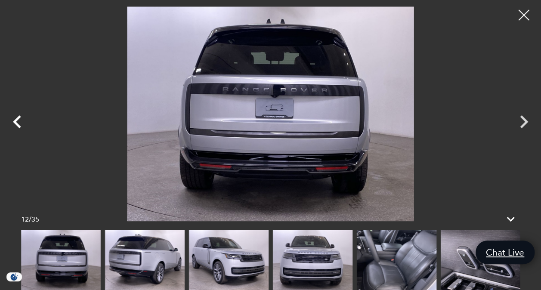
click at [16, 121] on icon "Previous" at bounding box center [17, 121] width 8 height 13
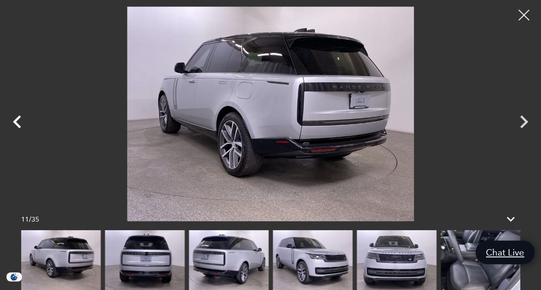
click at [16, 121] on icon "Previous" at bounding box center [17, 121] width 8 height 13
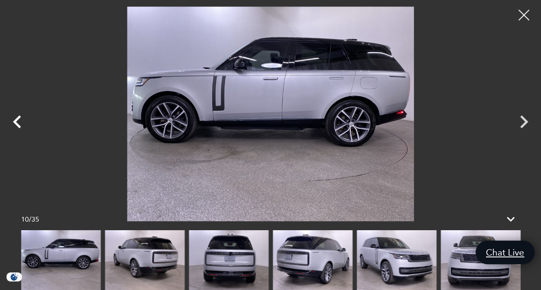
click at [16, 121] on icon "Previous" at bounding box center [17, 121] width 8 height 13
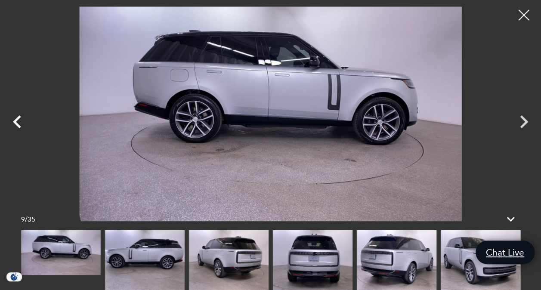
click at [16, 121] on icon "Previous" at bounding box center [17, 121] width 8 height 13
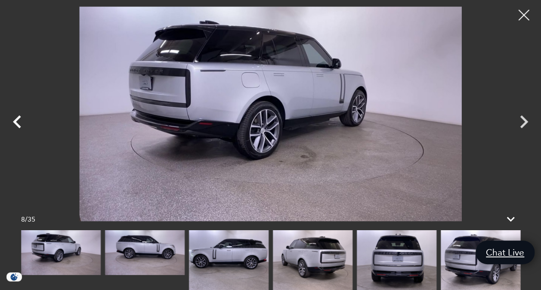
click at [16, 121] on icon "Previous" at bounding box center [17, 121] width 8 height 13
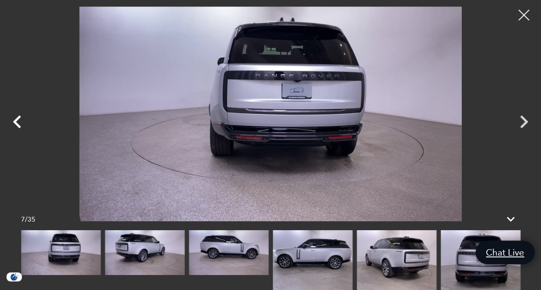
click at [16, 121] on icon "Previous" at bounding box center [17, 121] width 8 height 13
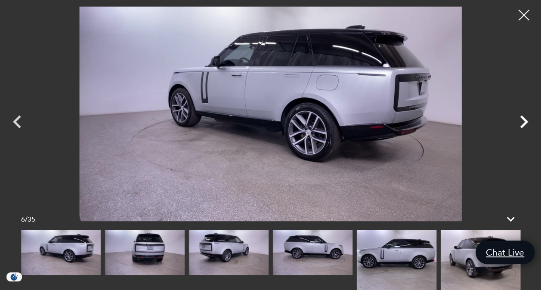
click at [524, 125] on icon "Next" at bounding box center [524, 121] width 8 height 13
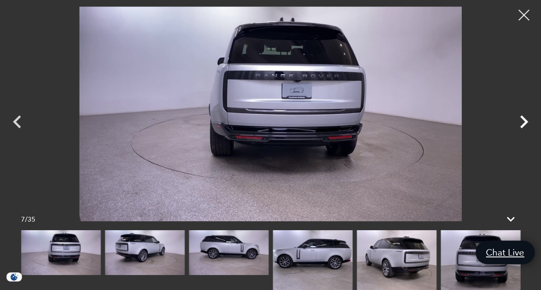
click at [524, 125] on icon "Next" at bounding box center [524, 121] width 8 height 13
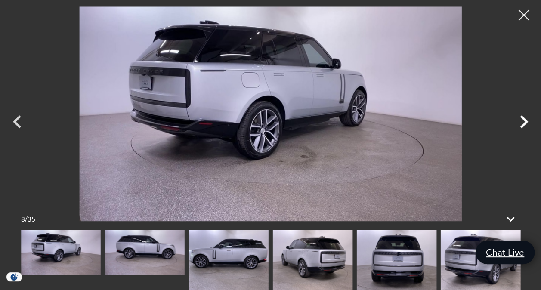
click at [524, 125] on icon "Next" at bounding box center [524, 121] width 8 height 13
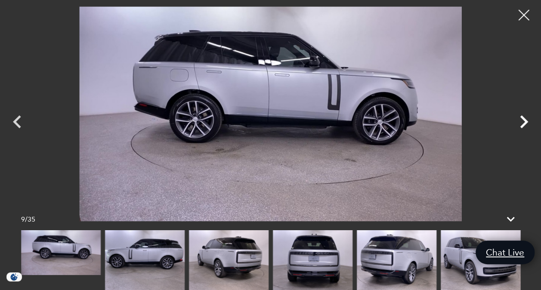
click at [524, 125] on icon "Next" at bounding box center [524, 121] width 8 height 13
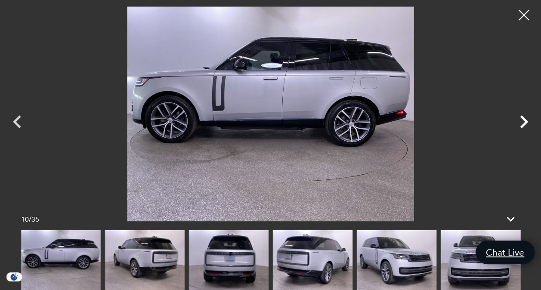
click at [524, 125] on icon "Next" at bounding box center [524, 121] width 8 height 13
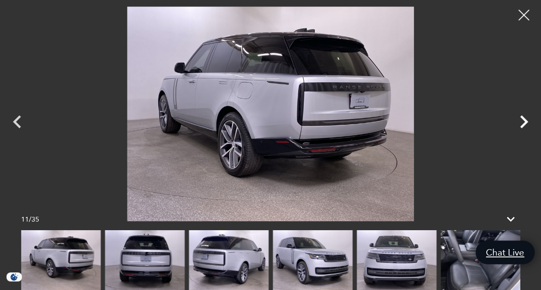
click at [524, 125] on icon "Next" at bounding box center [524, 121] width 8 height 13
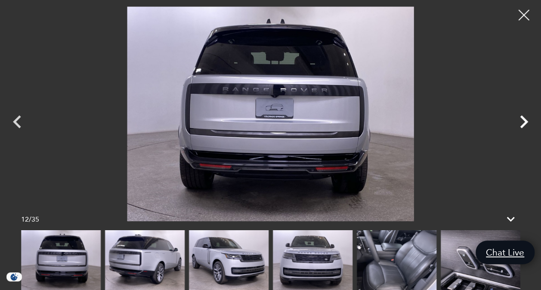
click at [524, 125] on icon "Next" at bounding box center [524, 121] width 8 height 13
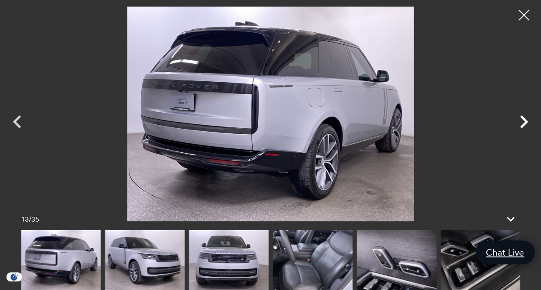
click at [524, 125] on icon "Next" at bounding box center [524, 121] width 8 height 13
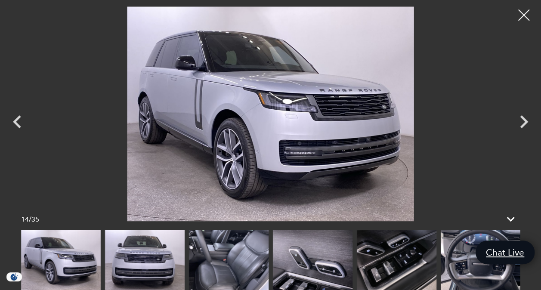
click at [523, 15] on div at bounding box center [524, 15] width 23 height 23
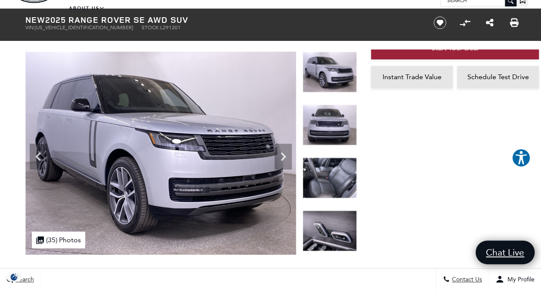
scroll to position [0, 0]
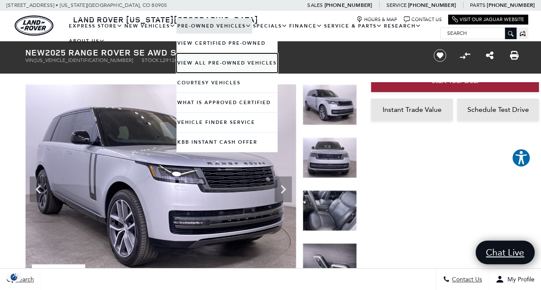
click at [220, 65] on link "View All Pre-Owned Vehicles" at bounding box center [226, 62] width 101 height 19
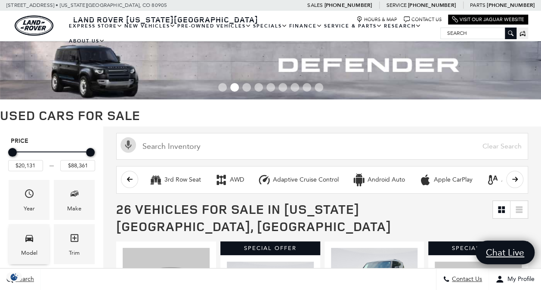
click at [29, 249] on div "Model" at bounding box center [29, 252] width 16 height 9
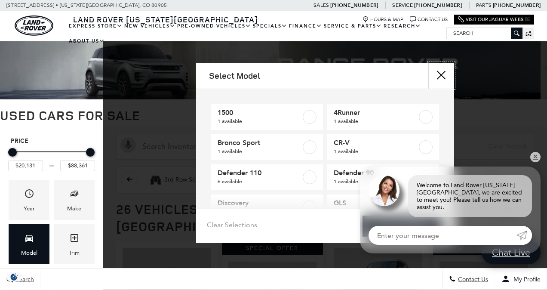
click at [438, 76] on button "close" at bounding box center [442, 76] width 26 height 26
